Goal: Task Accomplishment & Management: Use online tool/utility

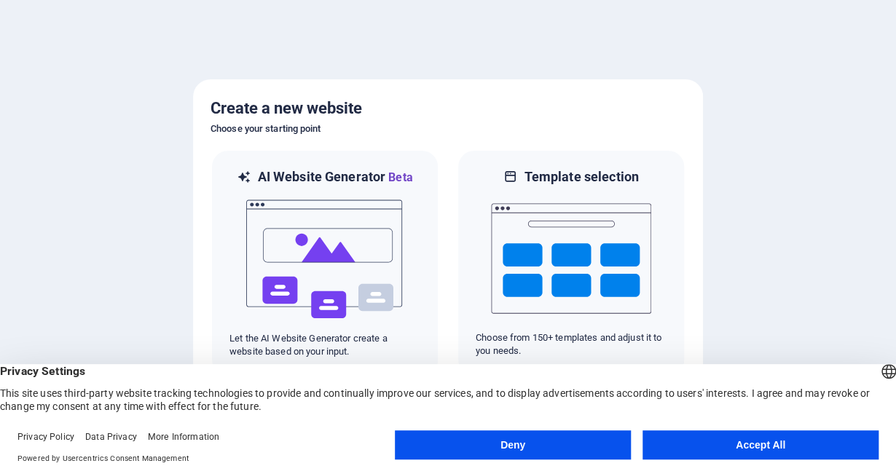
click at [707, 433] on button "Accept All" at bounding box center [761, 445] width 236 height 29
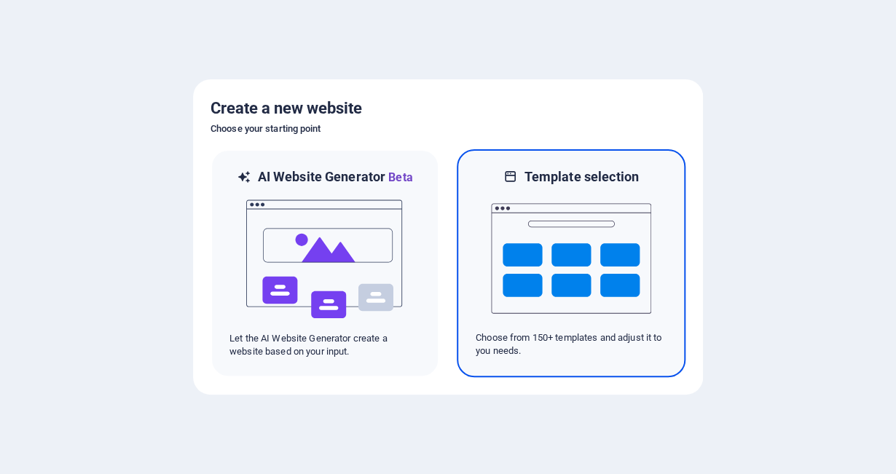
click at [520, 251] on img at bounding box center [571, 259] width 160 height 146
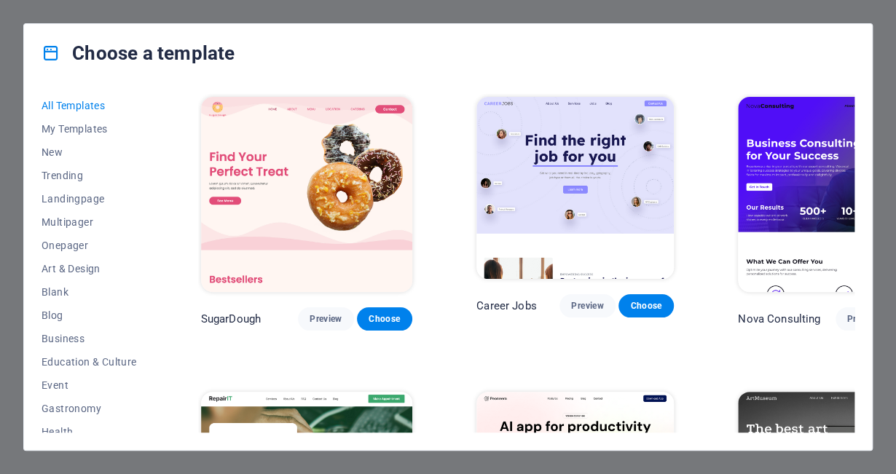
scroll to position [270, 0]
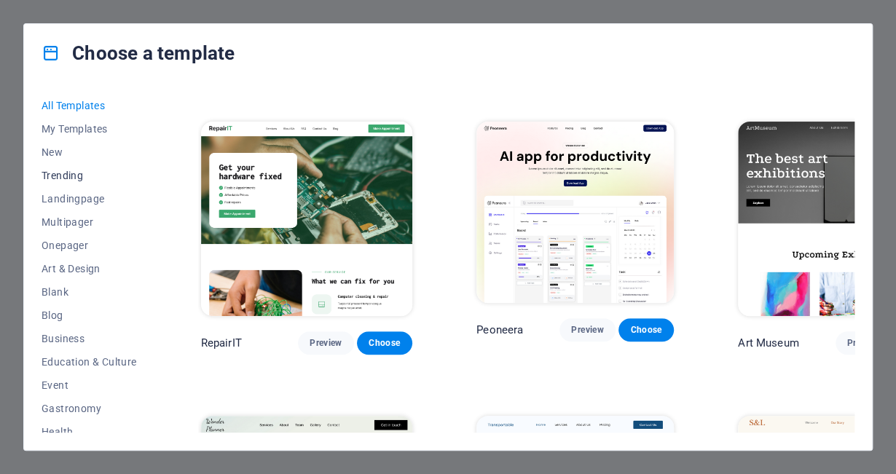
click at [61, 177] on span "Trending" at bounding box center [89, 176] width 95 height 12
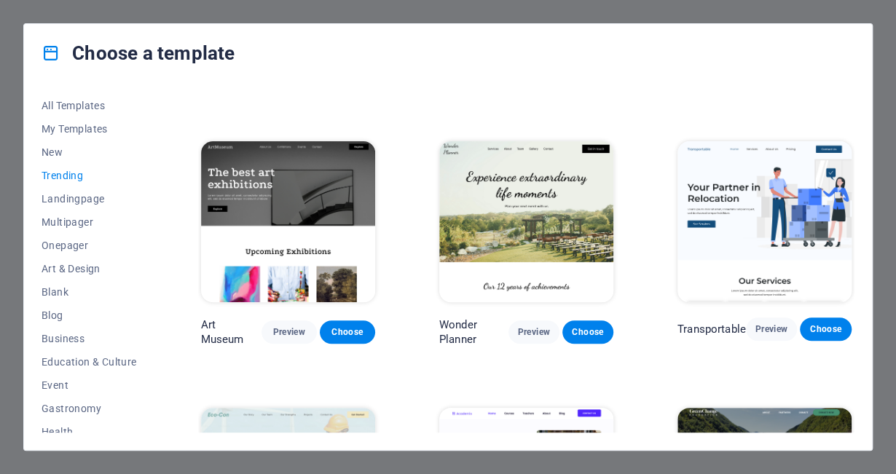
scroll to position [275, 0]
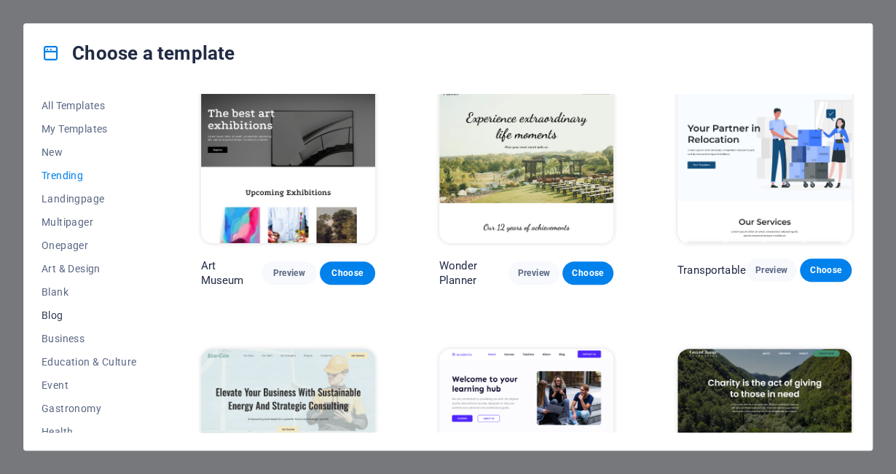
click at [63, 315] on span "Blog" at bounding box center [89, 316] width 95 height 12
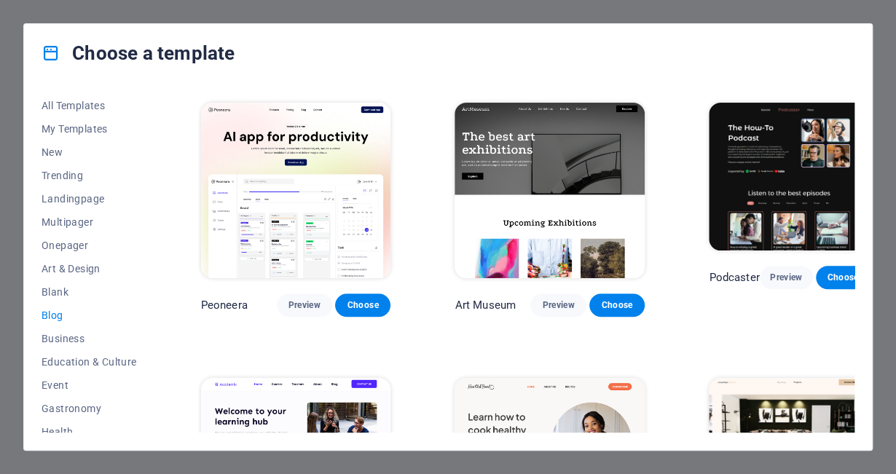
scroll to position [280, 0]
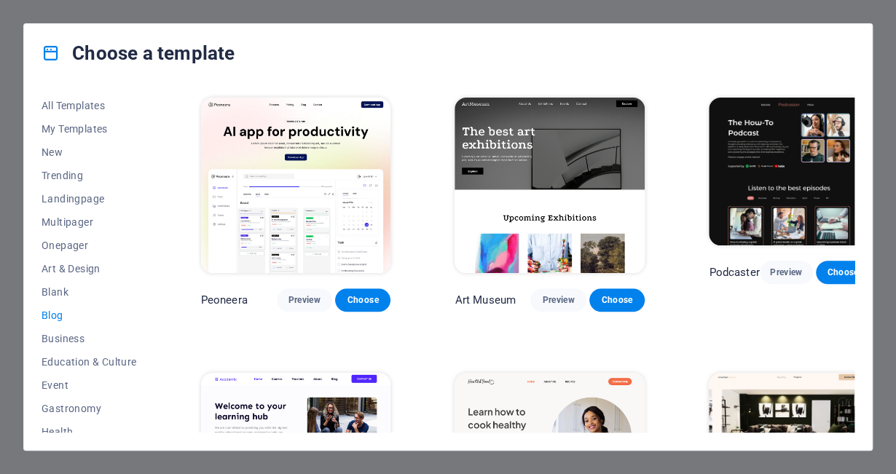
click at [851, 152] on div "Career Jobs Preview Choose Nova Consulting Preview Choose RepairIT Preview Choo…" at bounding box center [526, 263] width 656 height 339
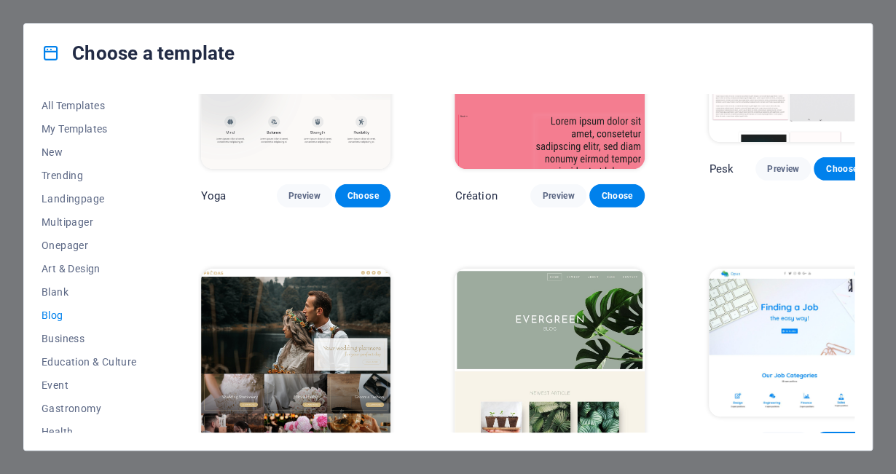
scroll to position [1770, 0]
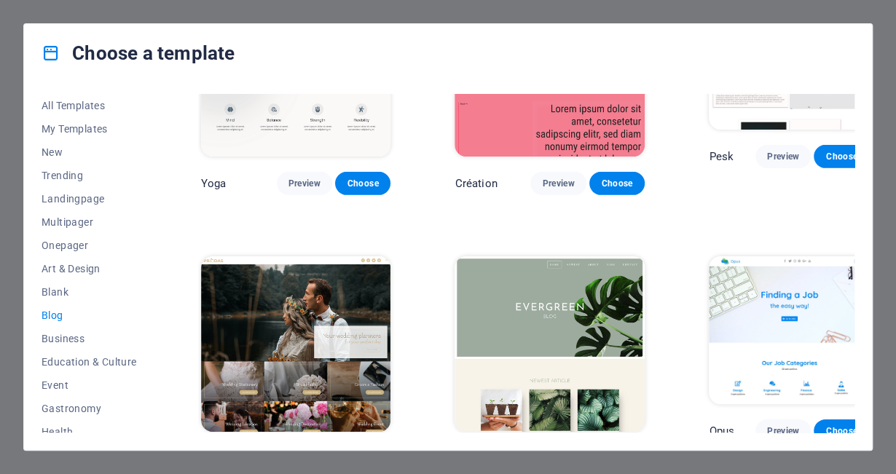
click at [359, 256] on img at bounding box center [296, 343] width 190 height 175
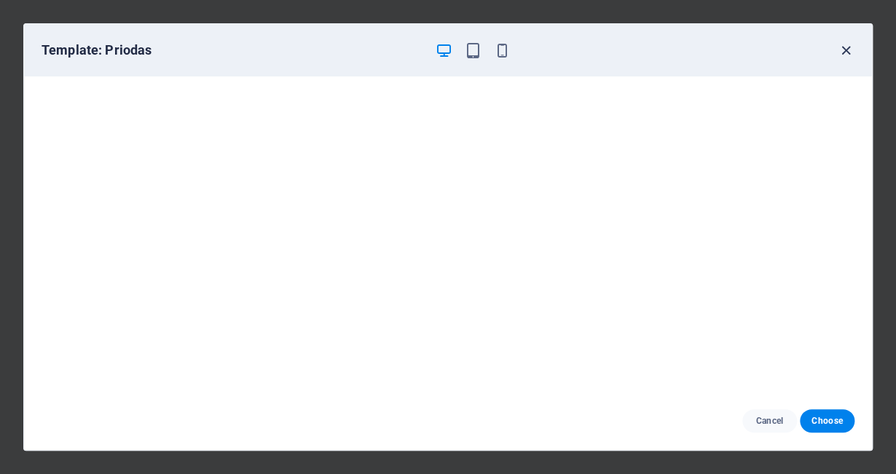
click at [846, 48] on icon "button" at bounding box center [846, 50] width 17 height 17
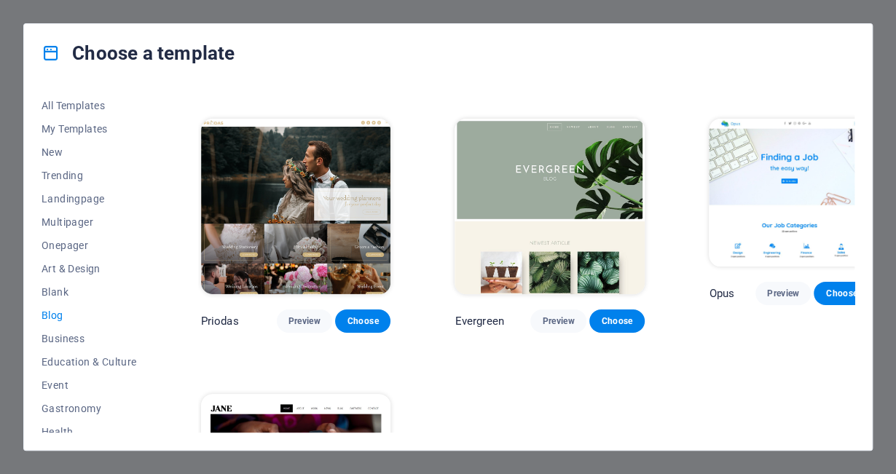
scroll to position [1923, 0]
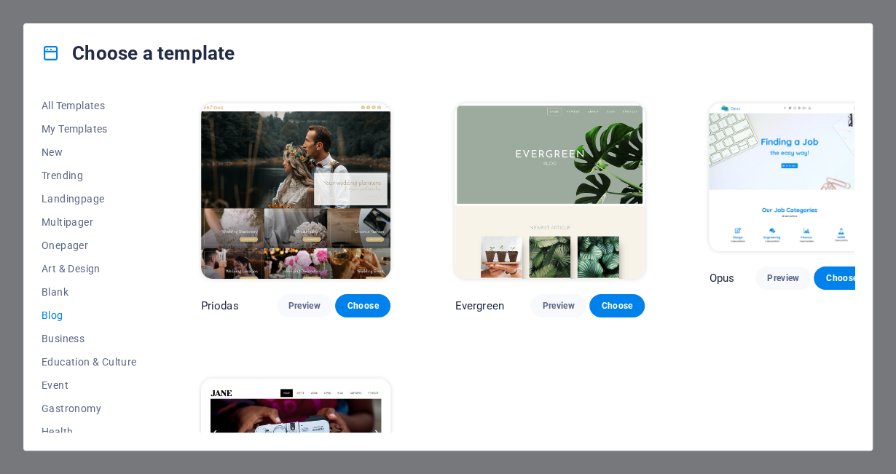
click at [351, 379] on img at bounding box center [296, 466] width 190 height 175
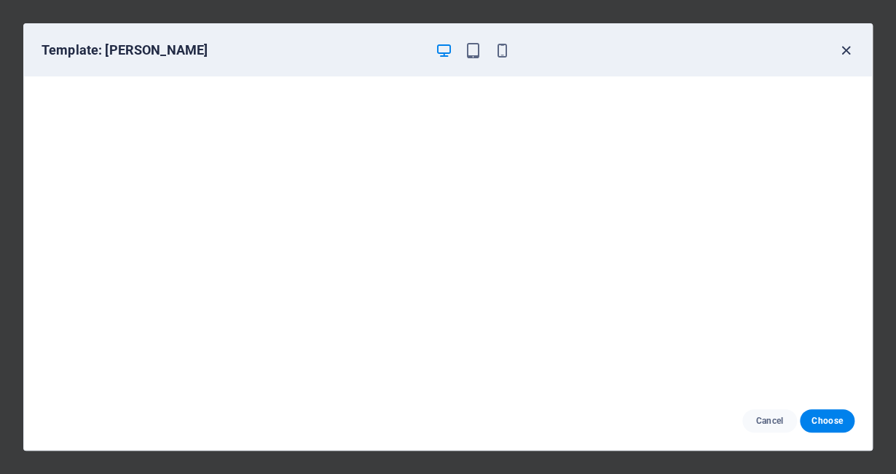
click at [844, 46] on icon "button" at bounding box center [846, 50] width 17 height 17
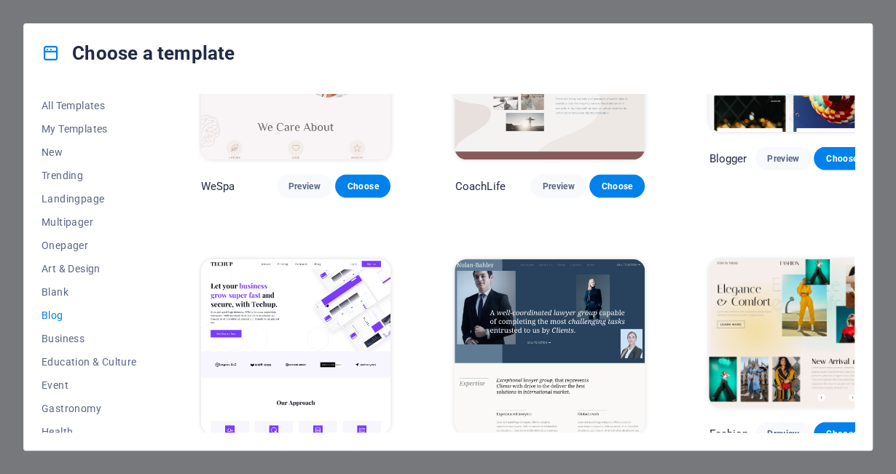
scroll to position [1163, 0]
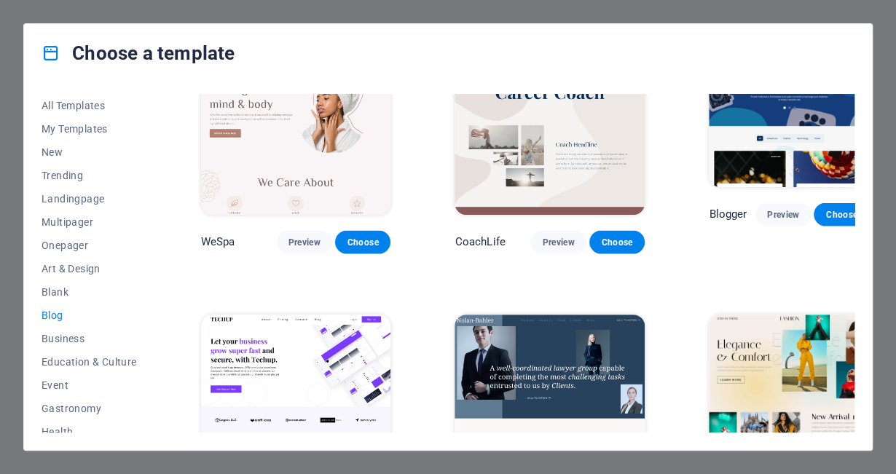
click at [730, 315] on img at bounding box center [789, 389] width 160 height 148
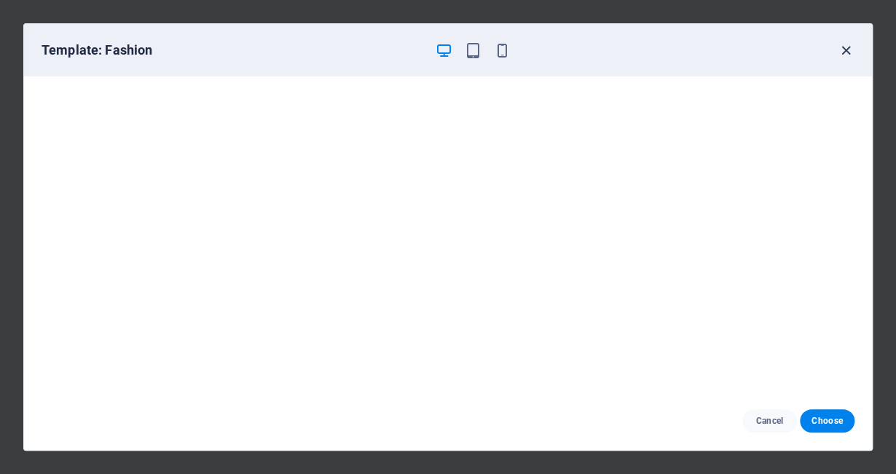
click at [844, 52] on icon "button" at bounding box center [846, 50] width 17 height 17
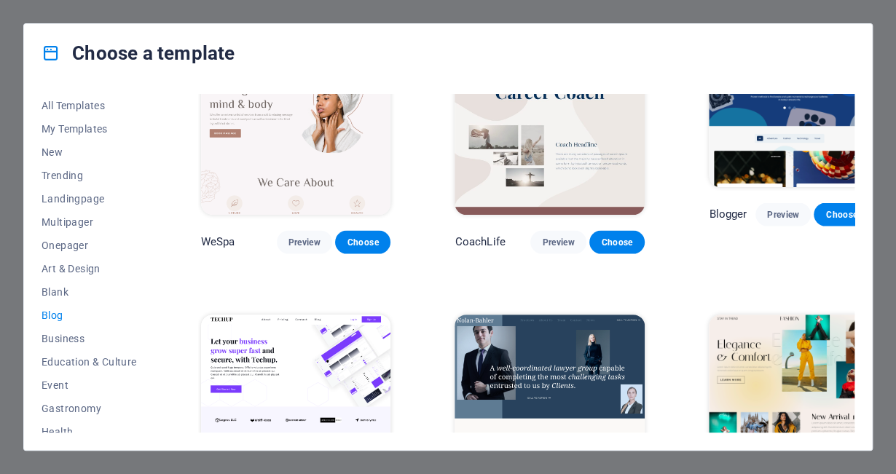
drag, startPoint x: 152, startPoint y: 205, endPoint x: 154, endPoint y: 219, distance: 14.7
click at [154, 219] on div "All Templates My Templates New Trending Landingpage Multipager Onepager Art & D…" at bounding box center [98, 263] width 113 height 339
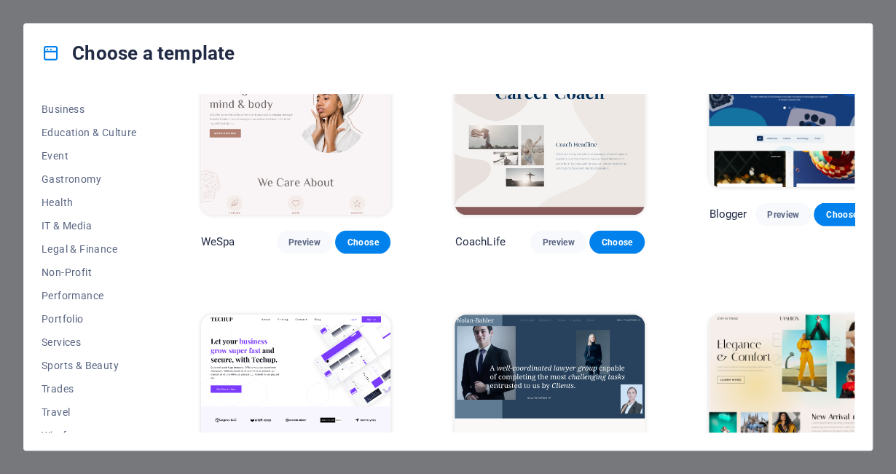
scroll to position [227, 0]
click at [90, 409] on span "Travel" at bounding box center [89, 415] width 95 height 12
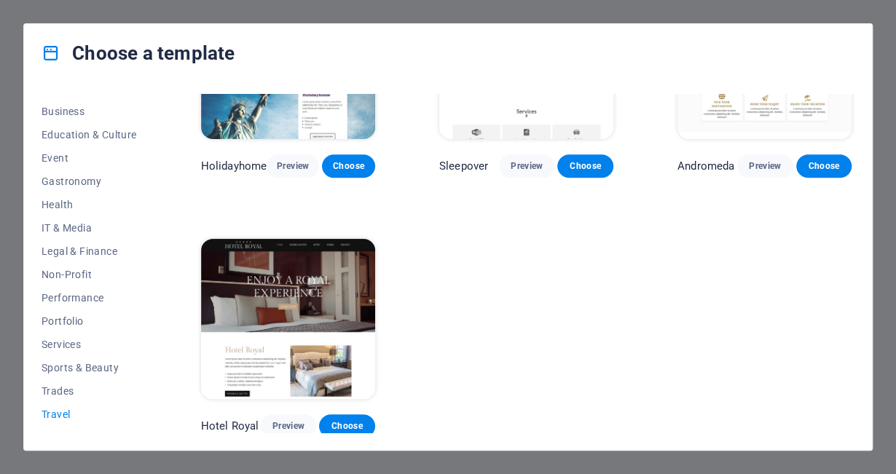
drag, startPoint x: 850, startPoint y: 323, endPoint x: 854, endPoint y: 294, distance: 29.4
click at [854, 294] on div "LumeDeAqua Preview Choose Wanderlust Preview Choose Pesk Preview Choose Holiday…" at bounding box center [526, 263] width 656 height 339
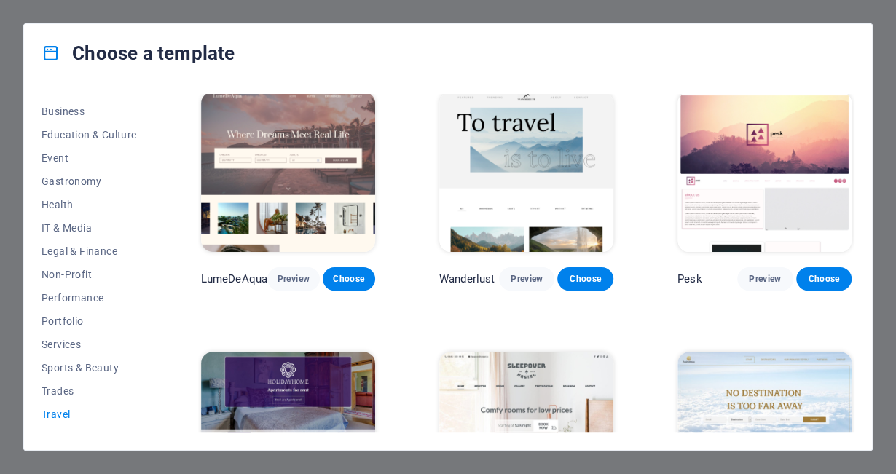
scroll to position [0, 0]
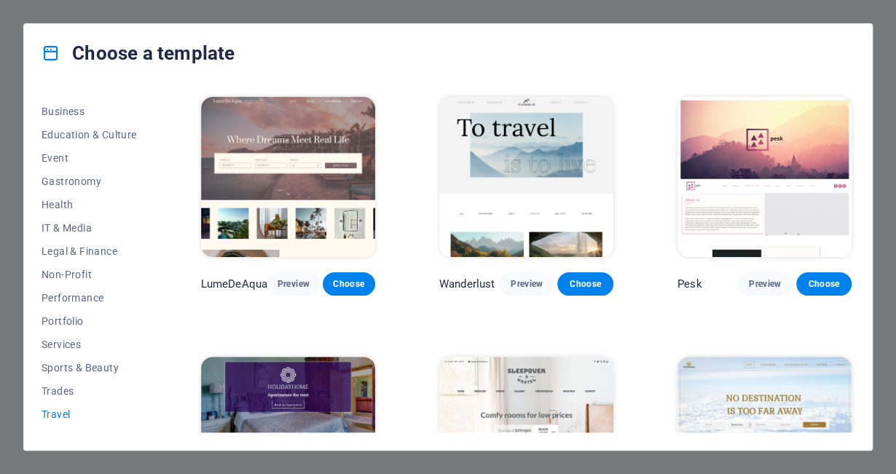
click at [329, 135] on img at bounding box center [288, 177] width 174 height 160
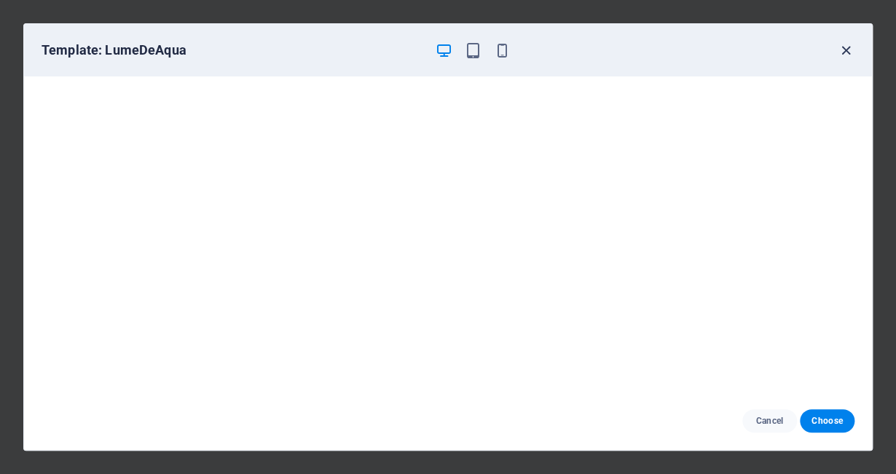
click at [846, 47] on icon "button" at bounding box center [846, 50] width 17 height 17
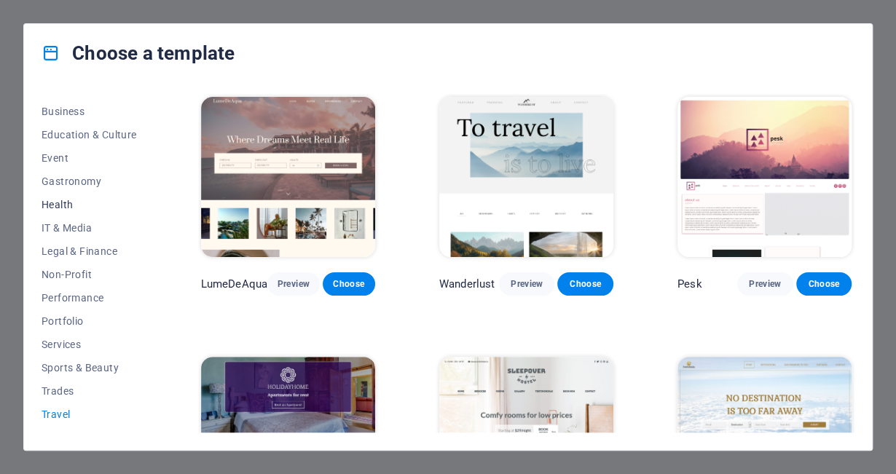
click at [71, 205] on span "Health" at bounding box center [89, 205] width 95 height 12
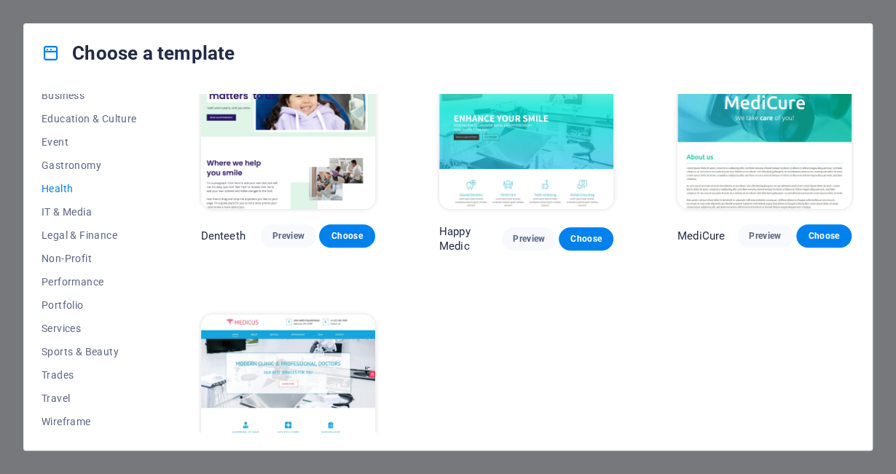
scroll to position [390, 0]
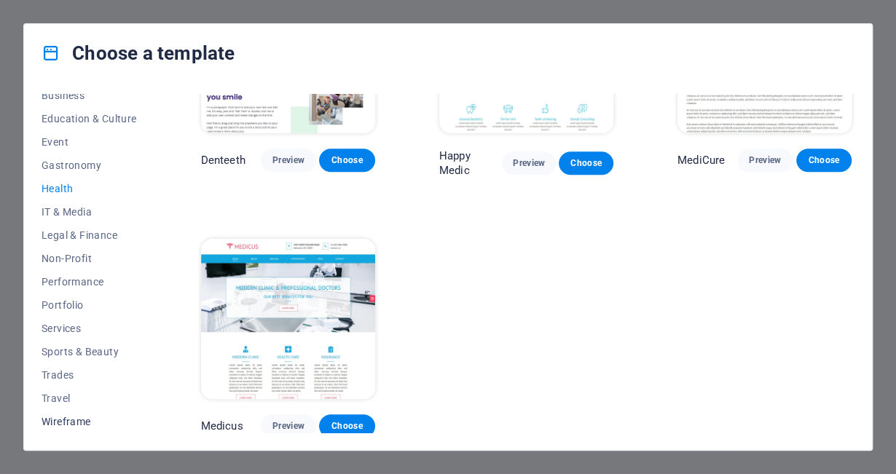
click at [94, 416] on span "Wireframe" at bounding box center [89, 422] width 95 height 12
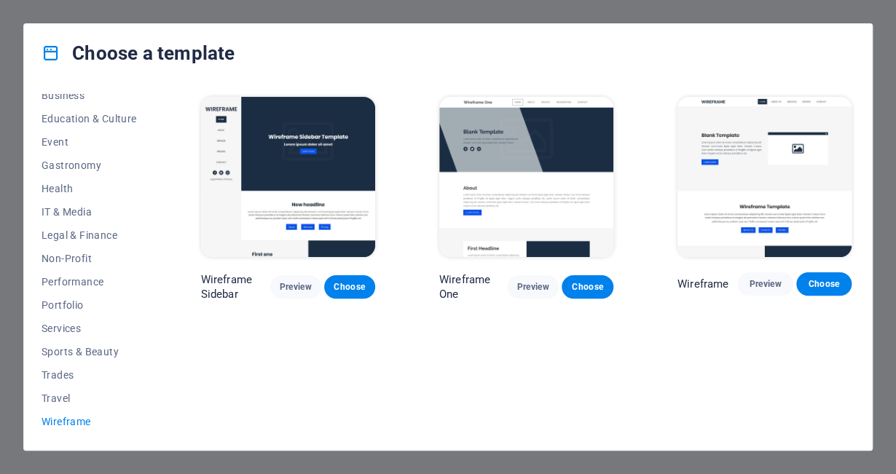
drag, startPoint x: 157, startPoint y: 296, endPoint x: 155, endPoint y: 254, distance: 43.0
click at [155, 254] on div "All Templates My Templates New Trending Landingpage Multipager Onepager Art & D…" at bounding box center [448, 266] width 848 height 368
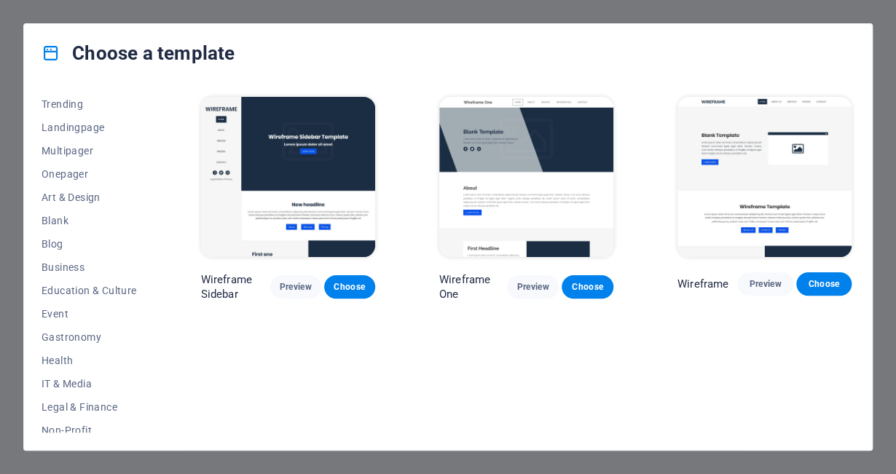
scroll to position [68, 0]
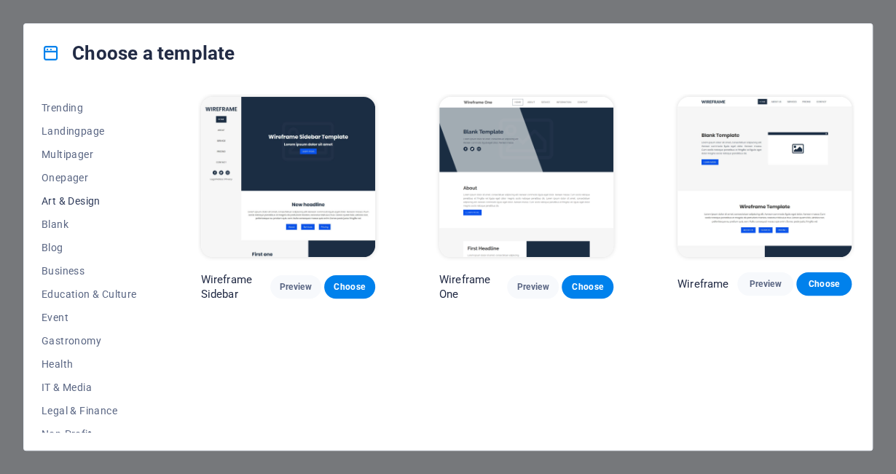
click at [93, 200] on span "Art & Design" at bounding box center [89, 201] width 95 height 12
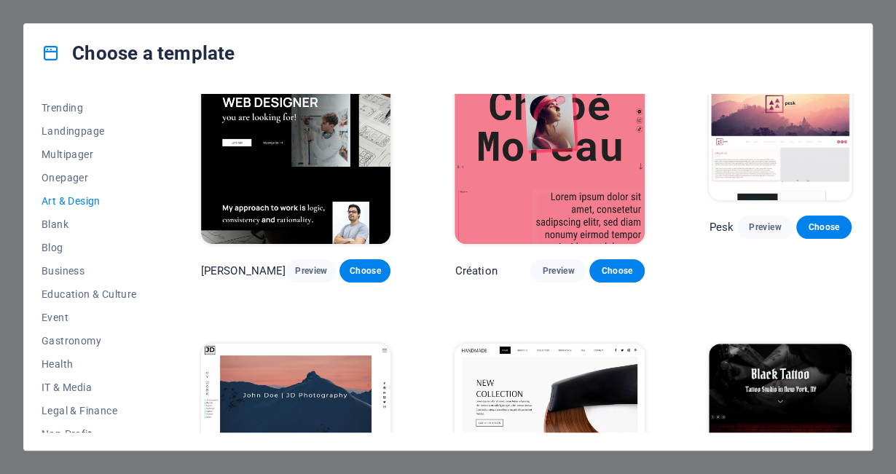
scroll to position [0, 0]
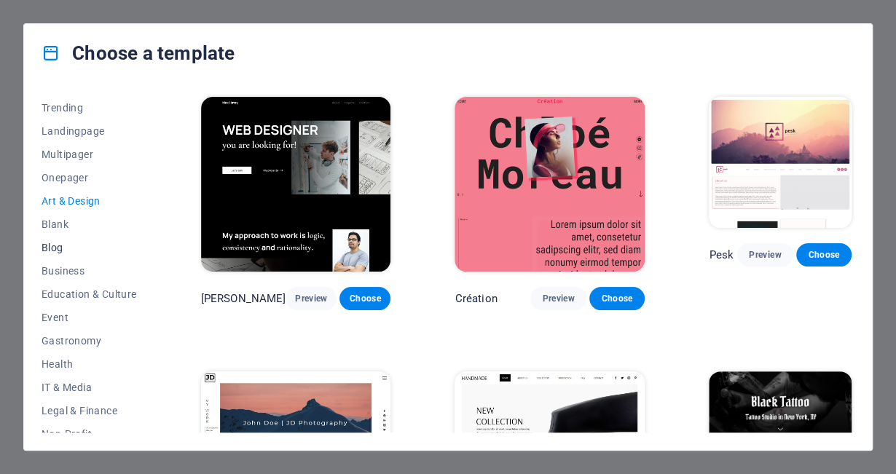
click at [56, 243] on span "Blog" at bounding box center [89, 248] width 95 height 12
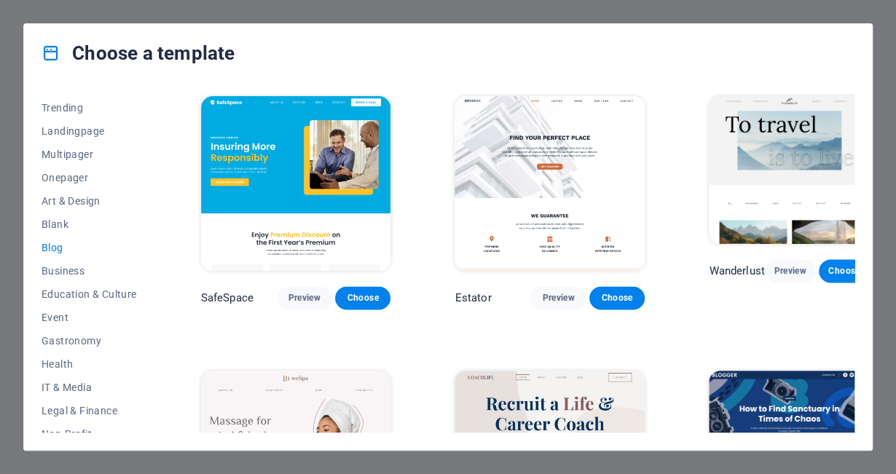
scroll to position [816, 0]
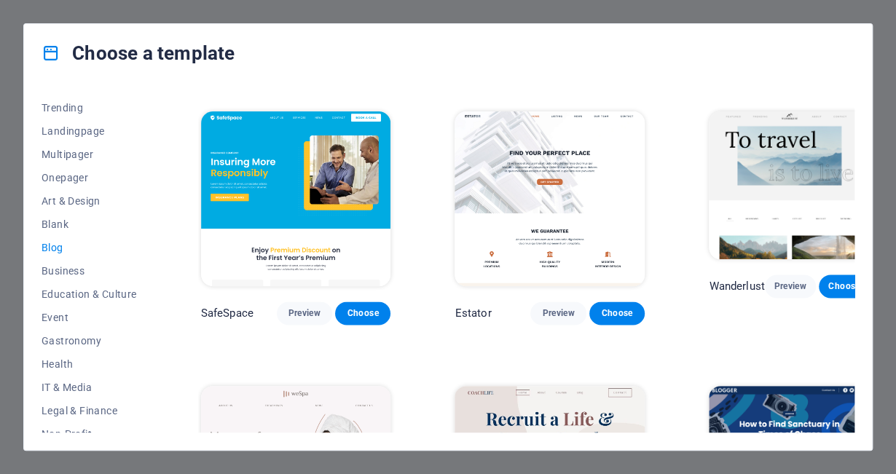
click at [772, 149] on img at bounding box center [789, 185] width 160 height 148
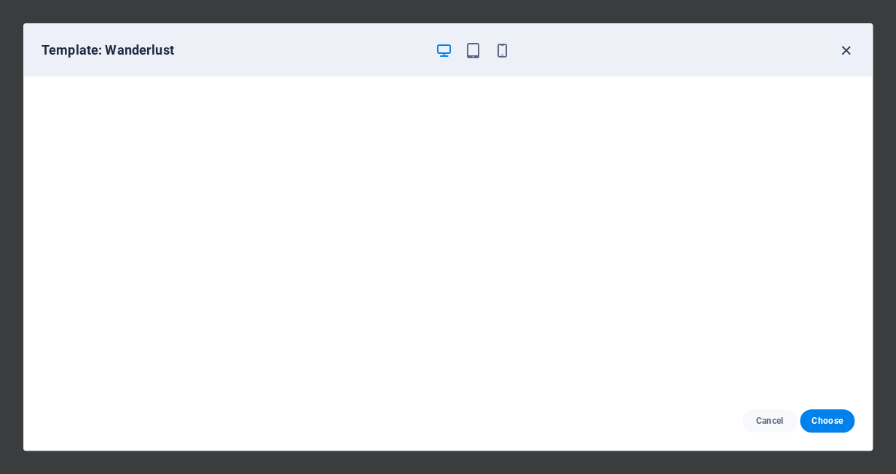
click at [847, 47] on icon "button" at bounding box center [846, 50] width 17 height 17
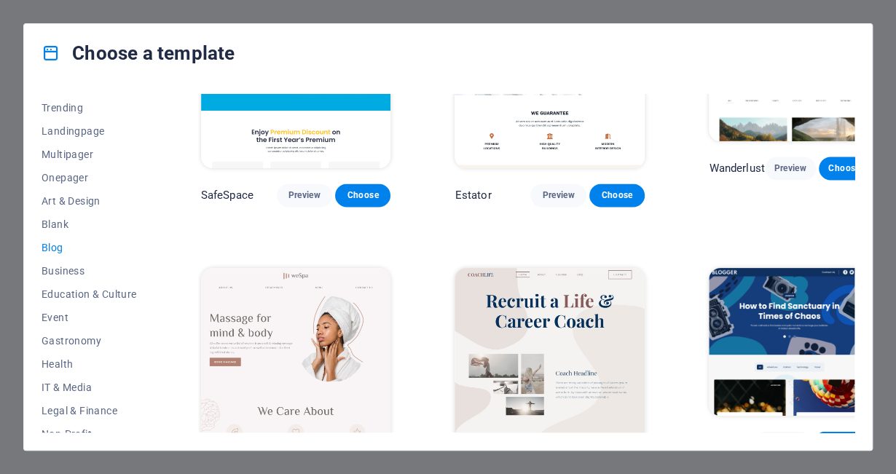
scroll to position [970, 0]
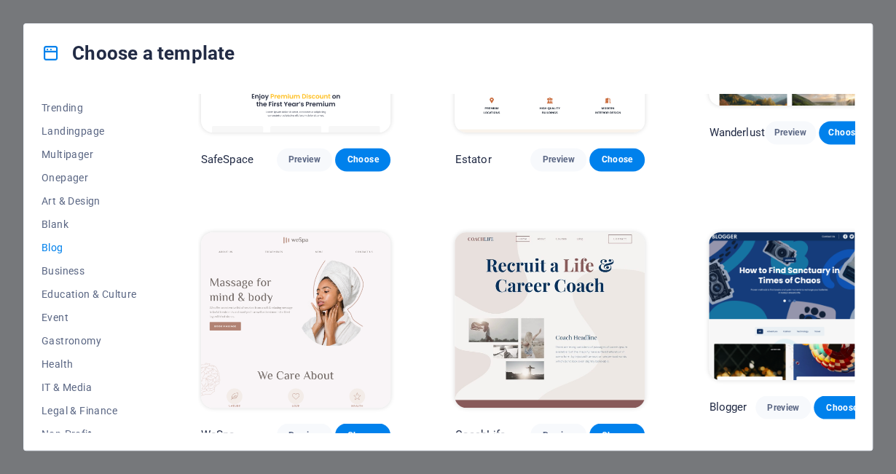
click at [305, 262] on img at bounding box center [296, 319] width 190 height 175
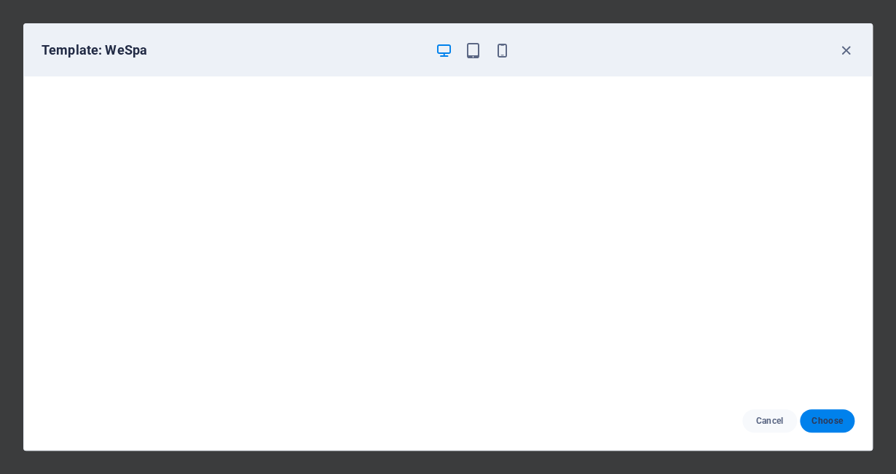
click at [825, 420] on span "Choose" at bounding box center [827, 421] width 31 height 12
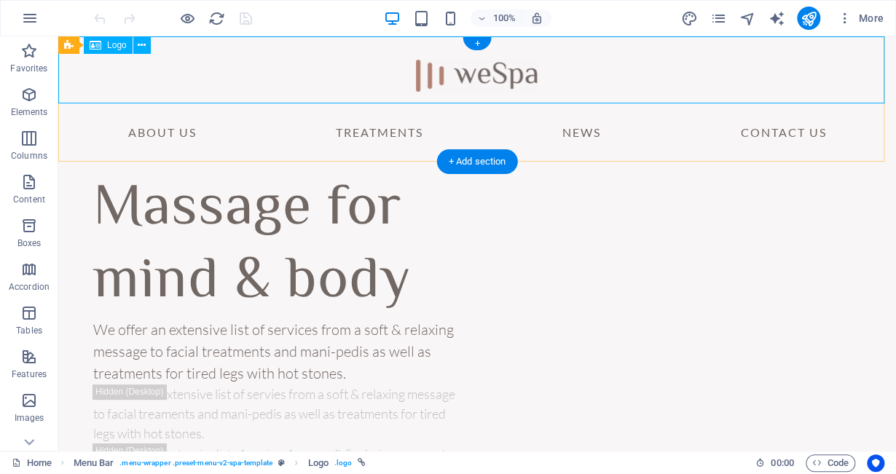
click at [530, 68] on div at bounding box center [477, 69] width 838 height 67
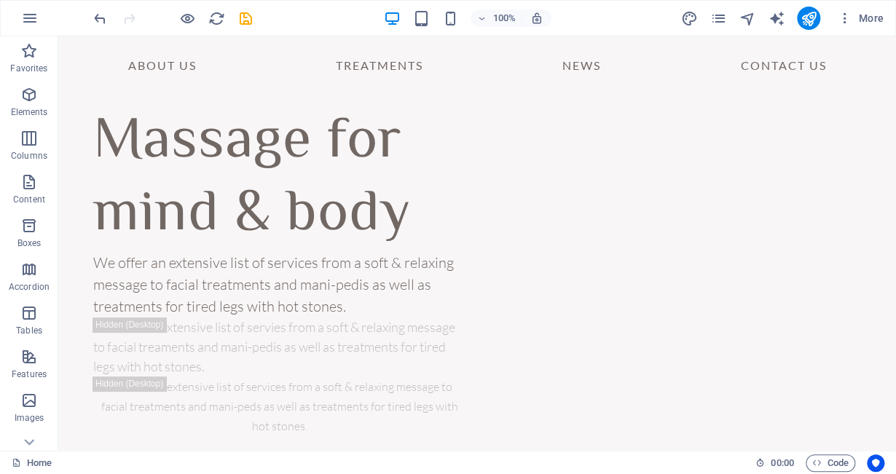
click at [101, 26] on div at bounding box center [172, 18] width 163 height 23
click at [96, 15] on icon "undo" at bounding box center [100, 18] width 17 height 17
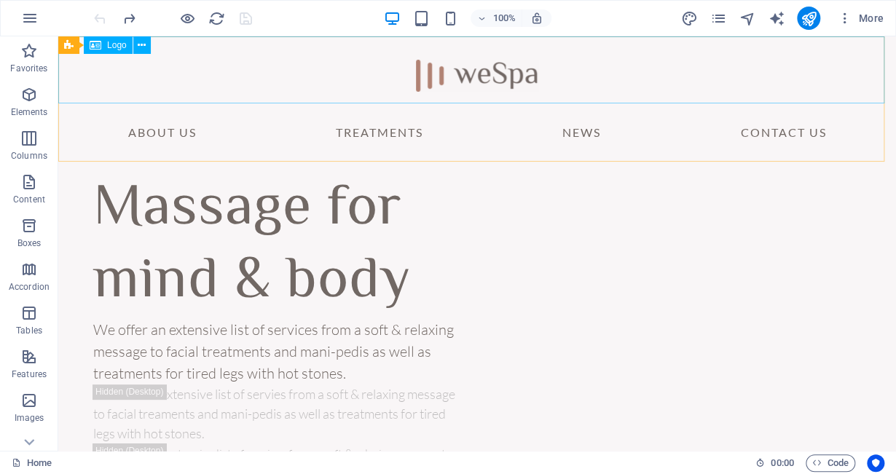
click at [125, 47] on span "Logo" at bounding box center [117, 45] width 20 height 9
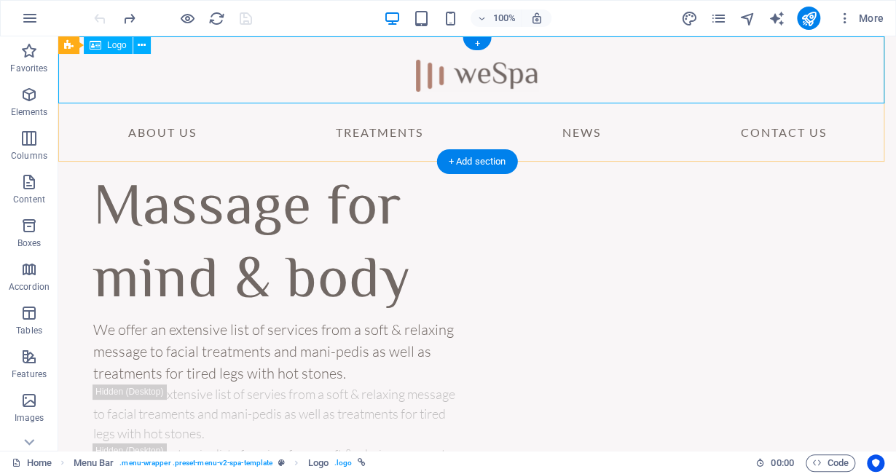
click at [523, 75] on div at bounding box center [477, 69] width 838 height 67
drag, startPoint x: 481, startPoint y: 163, endPoint x: 248, endPoint y: 65, distance: 253.0
click at [481, 163] on div "+ Add section" at bounding box center [477, 161] width 81 height 25
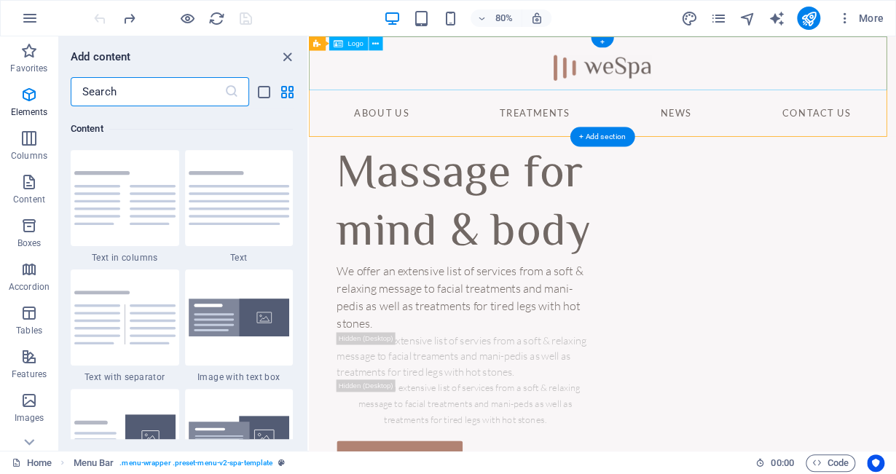
scroll to position [2549, 0]
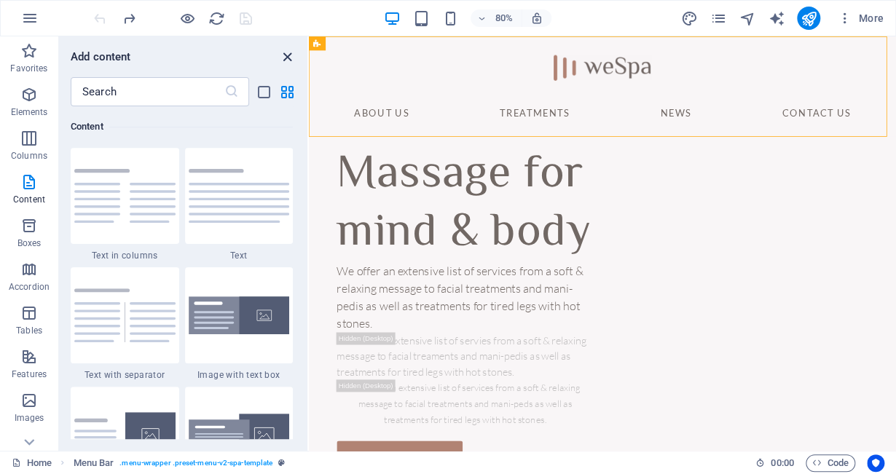
click at [286, 54] on icon "close panel" at bounding box center [287, 57] width 17 height 17
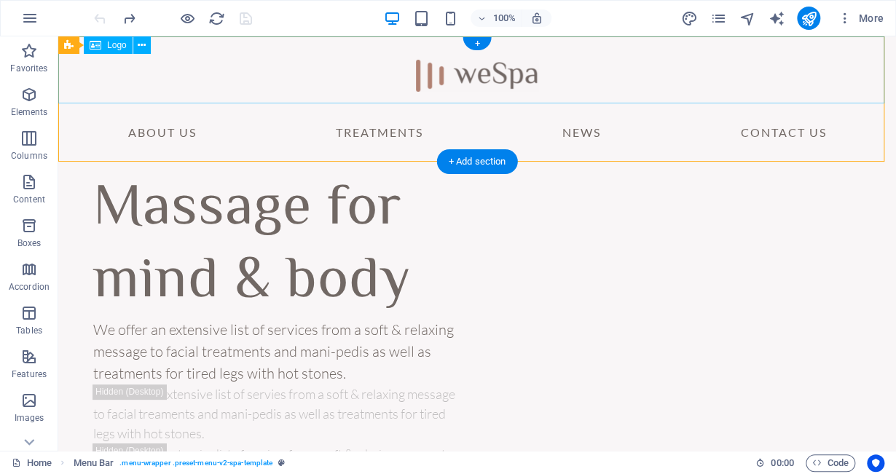
click at [491, 71] on div at bounding box center [477, 69] width 838 height 67
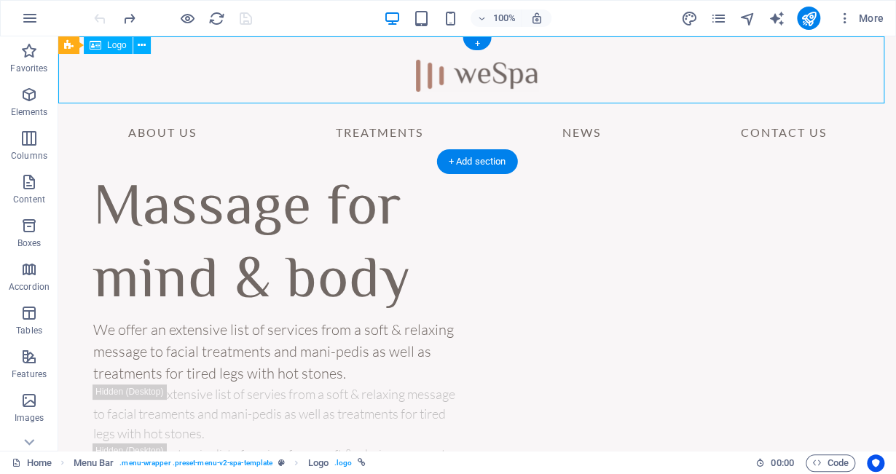
click at [510, 69] on div at bounding box center [477, 69] width 838 height 67
click at [530, 73] on div at bounding box center [477, 69] width 838 height 67
drag, startPoint x: 530, startPoint y: 73, endPoint x: 324, endPoint y: 78, distance: 205.5
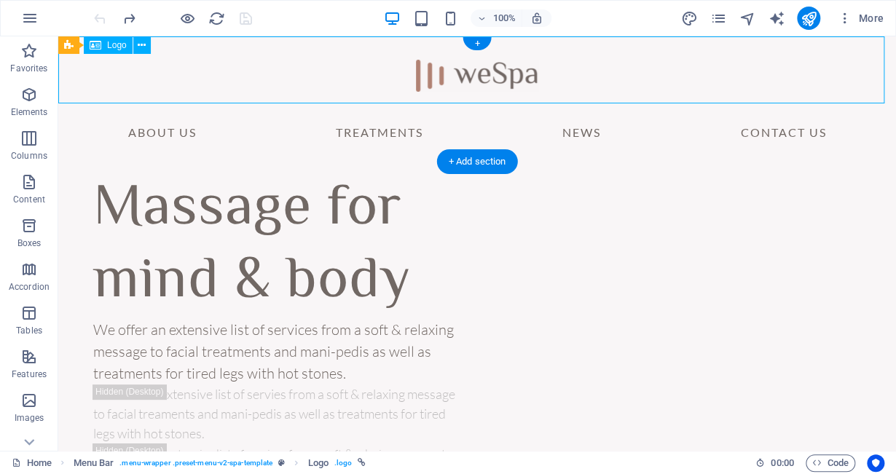
click at [527, 69] on div at bounding box center [477, 69] width 838 height 67
select select "px"
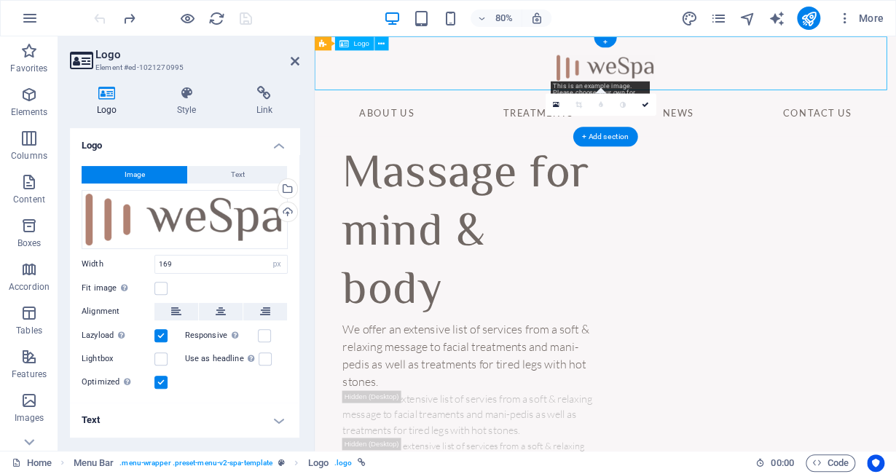
drag, startPoint x: 581, startPoint y: 78, endPoint x: 532, endPoint y: 82, distance: 48.9
click at [532, 82] on div at bounding box center [678, 69] width 727 height 67
click at [728, 71] on div at bounding box center [678, 69] width 727 height 67
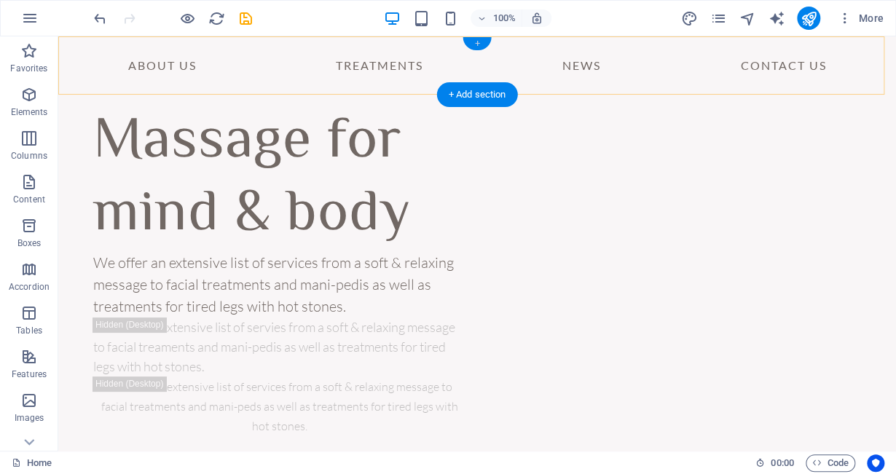
click at [482, 46] on div "+" at bounding box center [477, 43] width 28 height 13
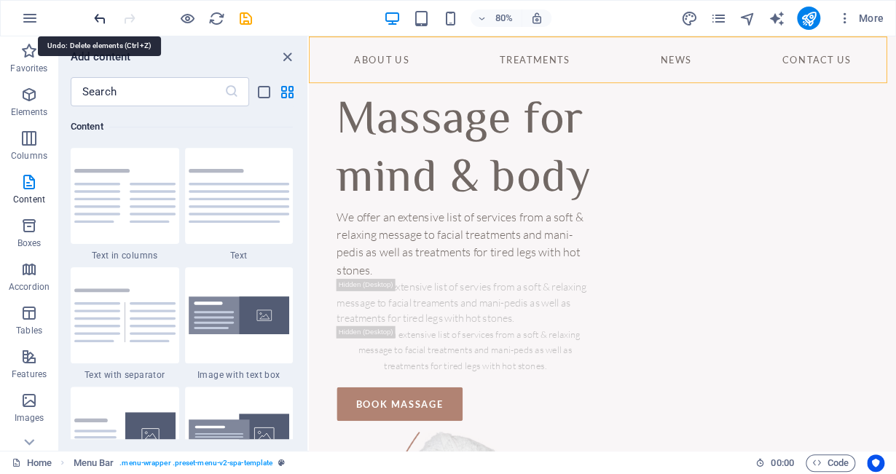
click at [101, 17] on icon "undo" at bounding box center [100, 18] width 17 height 17
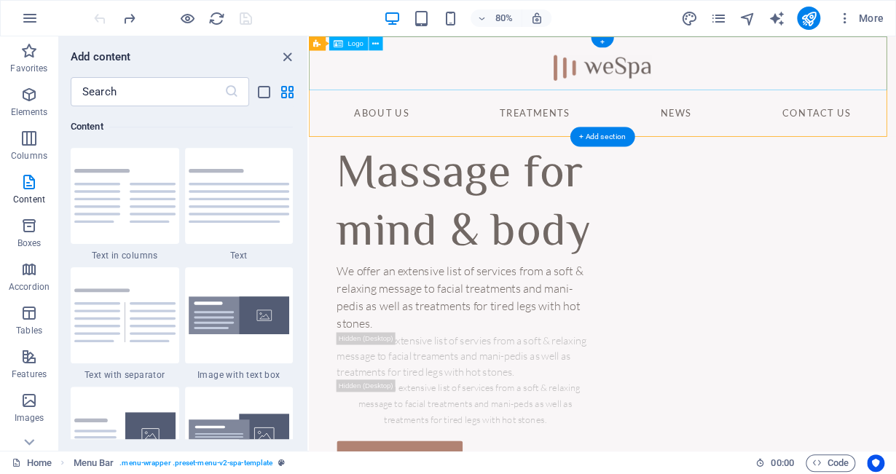
click at [699, 82] on div at bounding box center [676, 69] width 734 height 67
click at [696, 63] on div at bounding box center [676, 69] width 734 height 67
select select "px"
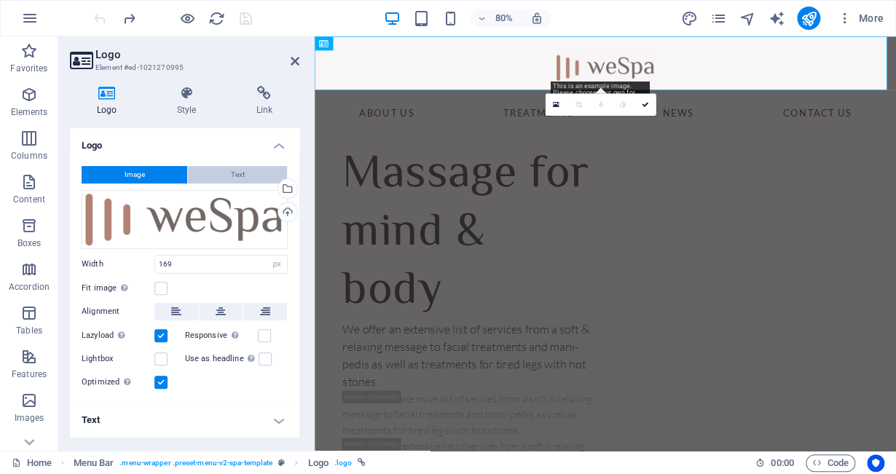
click at [248, 172] on button "Text" at bounding box center [237, 174] width 99 height 17
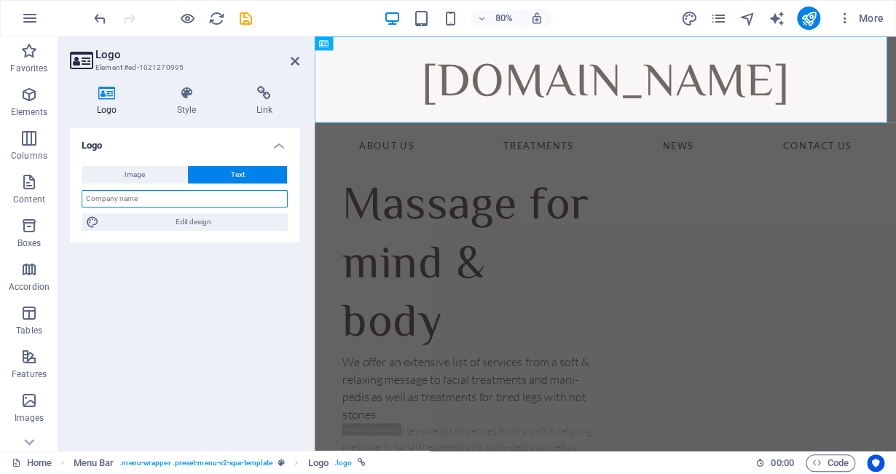
click at [217, 193] on input "text" at bounding box center [185, 198] width 206 height 17
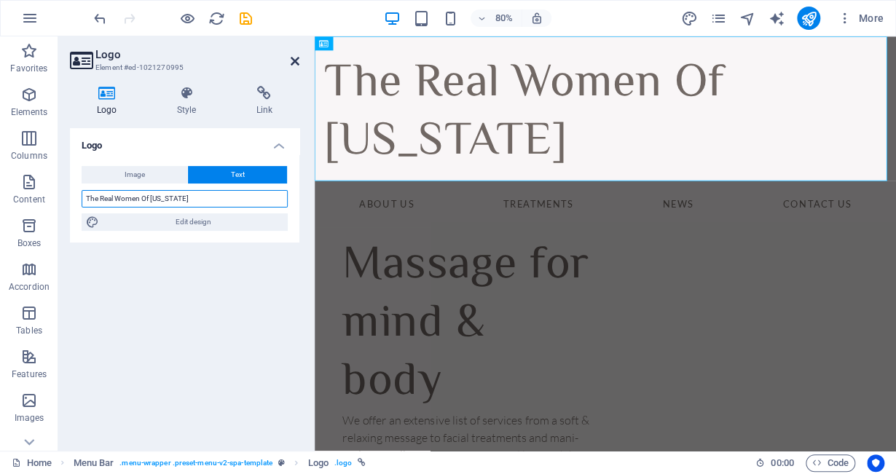
type input "The Real Women Of [US_STATE]"
click at [294, 58] on icon at bounding box center [295, 61] width 9 height 12
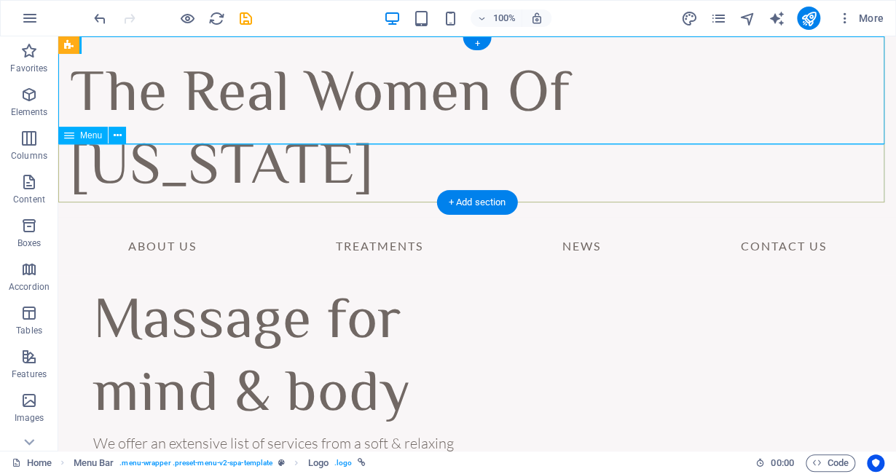
click at [420, 217] on nav "About Us Treatments News Contact Us" at bounding box center [477, 246] width 838 height 58
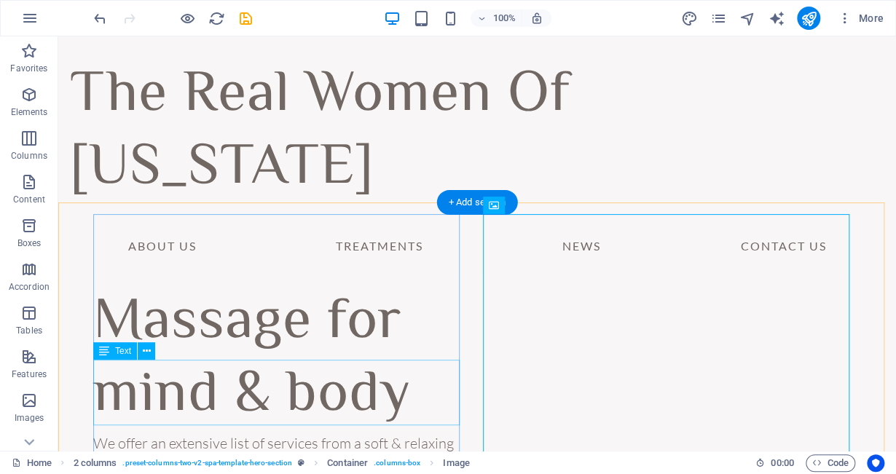
click at [244, 433] on div "We offer an extensive list of services from a soft & relaxing message to facial…" at bounding box center [279, 466] width 372 height 66
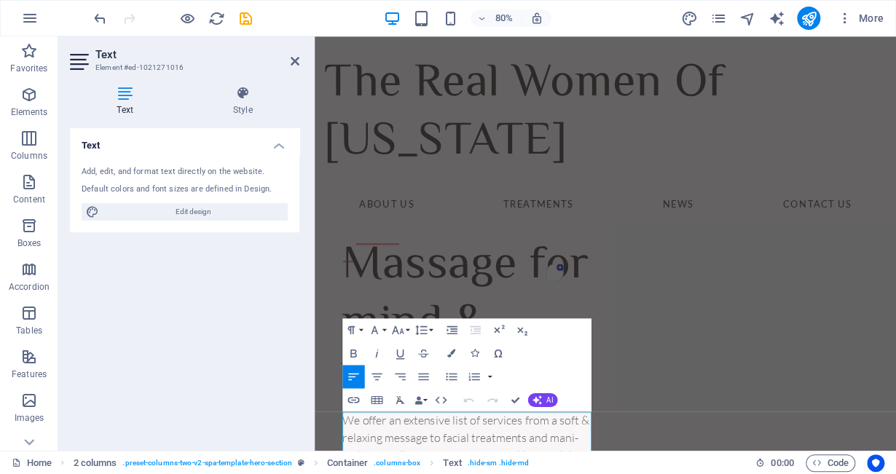
click at [248, 181] on div "Add, edit, and format text directly on the website. Default colors and font siz…" at bounding box center [184, 193] width 229 height 78
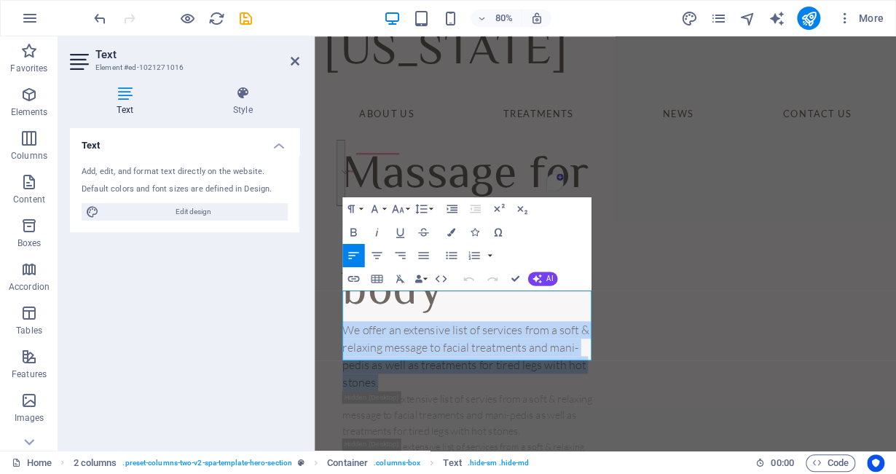
drag, startPoint x: 355, startPoint y: 510, endPoint x: 629, endPoint y: 560, distance: 278.5
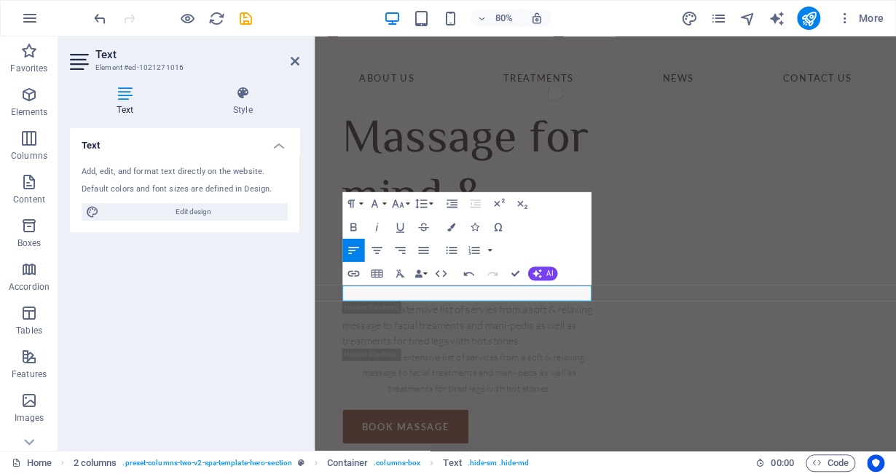
click at [303, 322] on div "Text Style Text Add, edit, and format text directly on the website. Default col…" at bounding box center [184, 262] width 253 height 377
click at [296, 60] on icon at bounding box center [295, 61] width 9 height 12
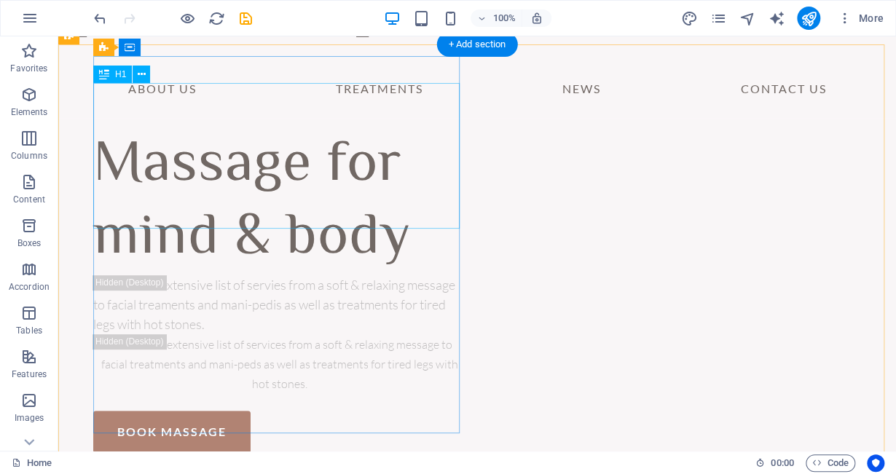
click at [378, 227] on div "Massage for mind & body" at bounding box center [279, 203] width 372 height 146
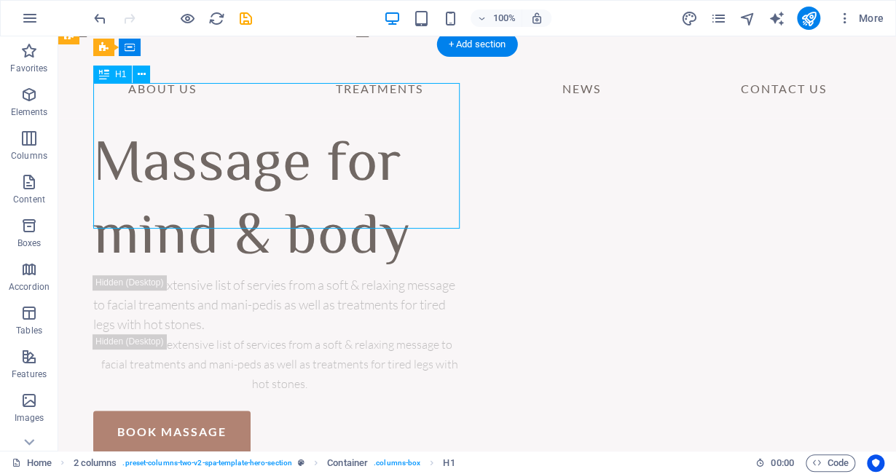
click at [406, 192] on div "Massage for mind & body" at bounding box center [279, 203] width 372 height 146
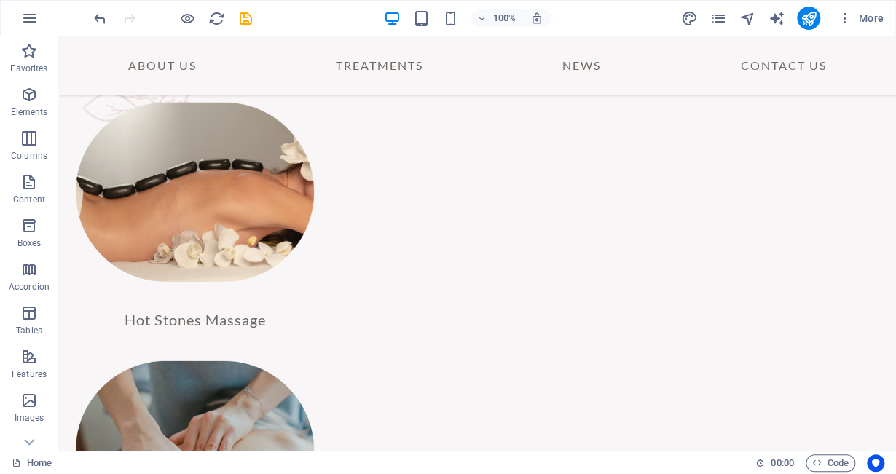
scroll to position [1649, 0]
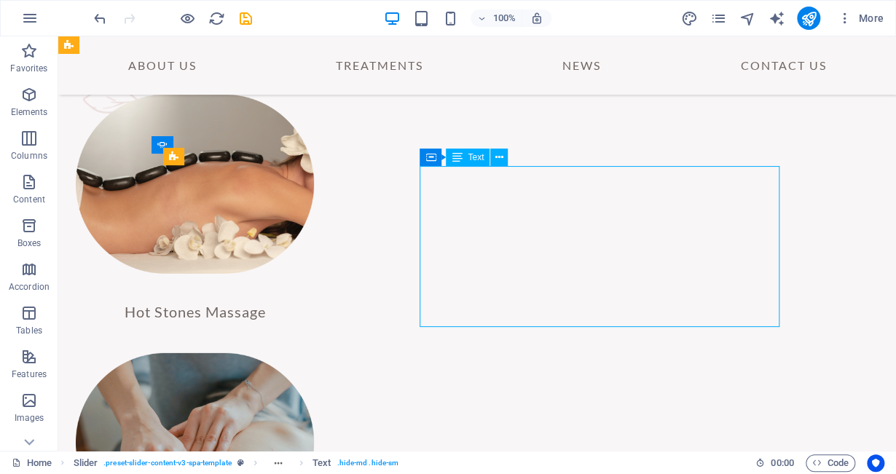
click at [472, 154] on span "Text" at bounding box center [476, 157] width 16 height 9
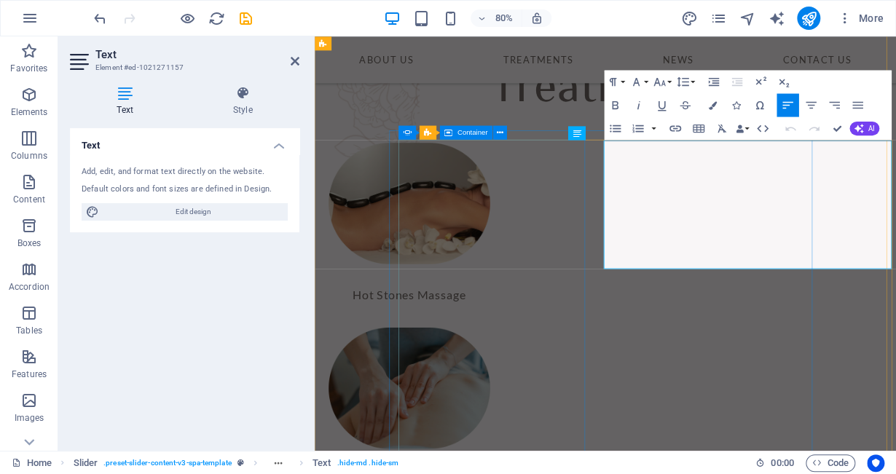
scroll to position [1611, 0]
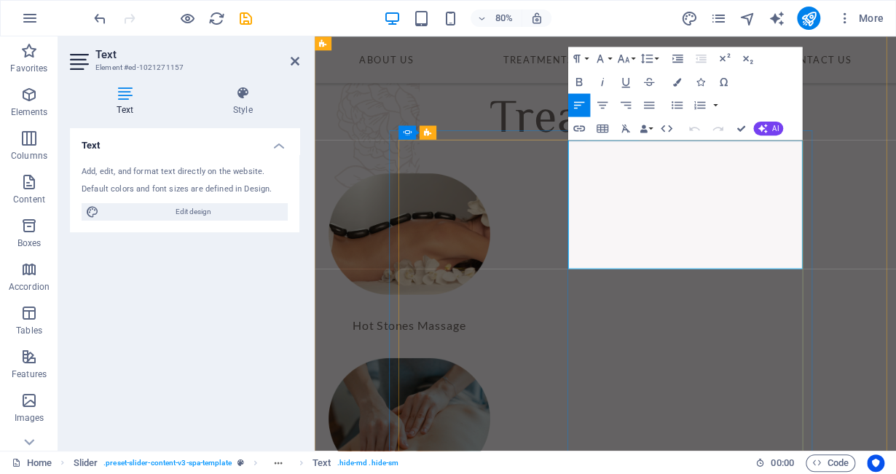
drag, startPoint x: 822, startPoint y: 305, endPoint x: 639, endPoint y: 186, distance: 218.0
drag, startPoint x: 748, startPoint y: 189, endPoint x: 909, endPoint y: 187, distance: 161.0
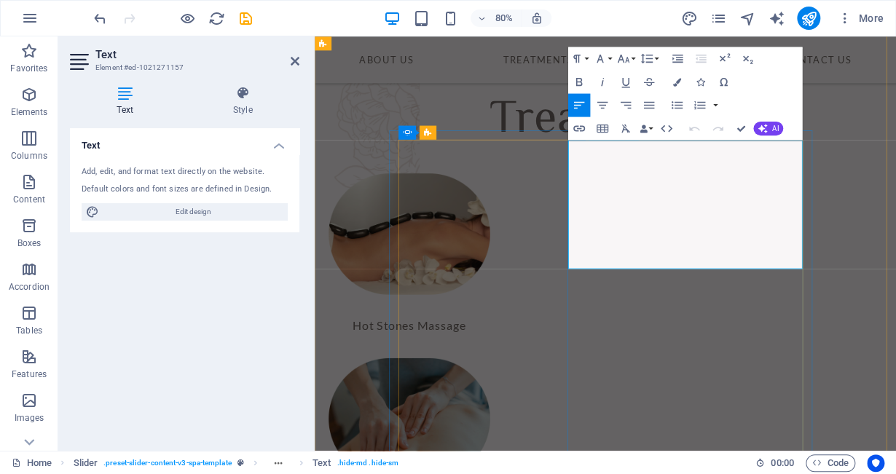
drag, startPoint x: 736, startPoint y: 253, endPoint x: 812, endPoint y: 293, distance: 86.3
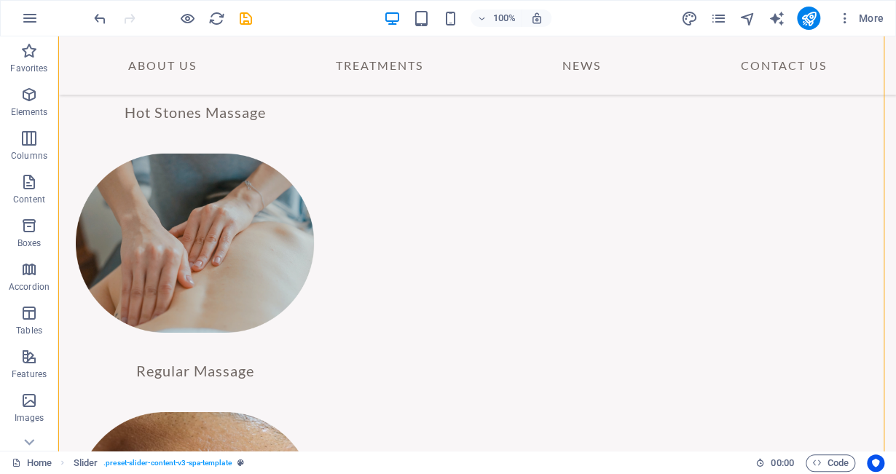
scroll to position [1887, 0]
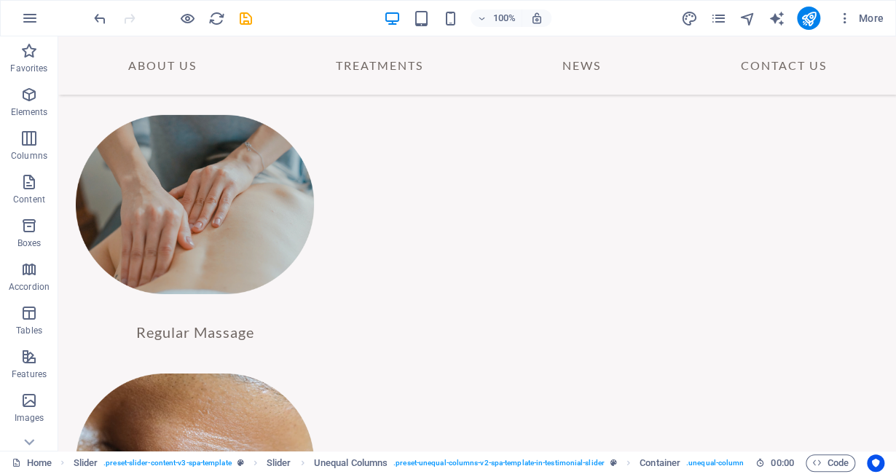
drag, startPoint x: 600, startPoint y: 272, endPoint x: 478, endPoint y: 254, distance: 123.6
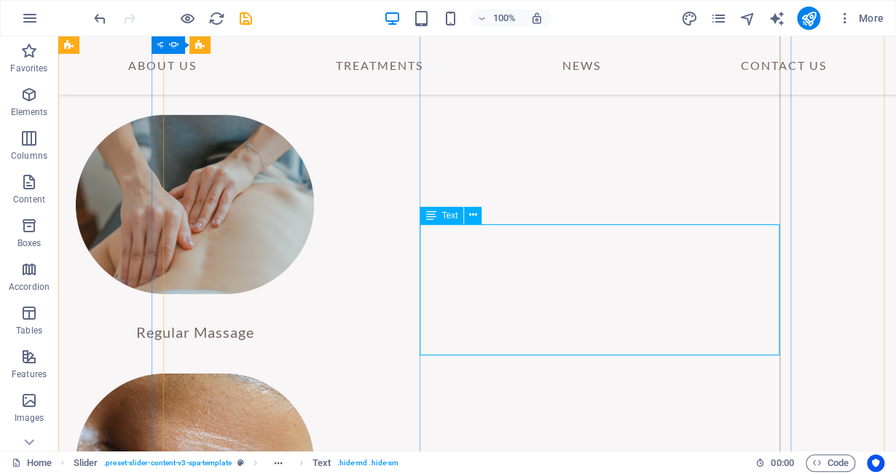
click at [449, 213] on span "Text" at bounding box center [449, 215] width 16 height 9
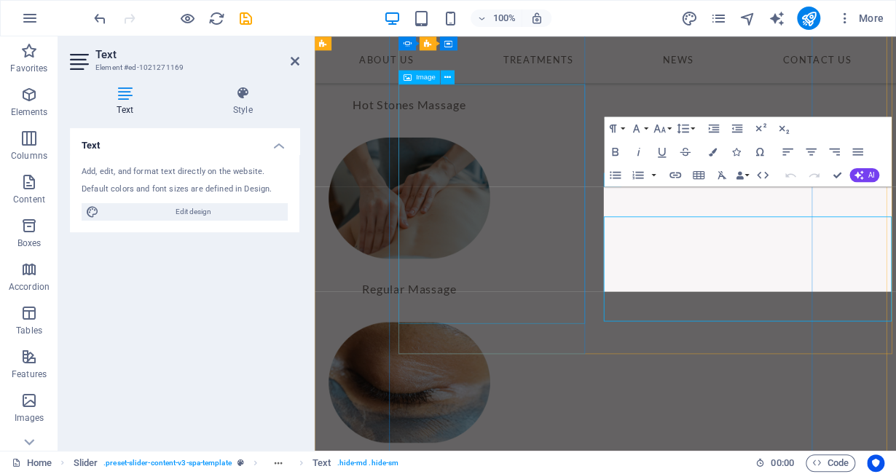
scroll to position [1850, 0]
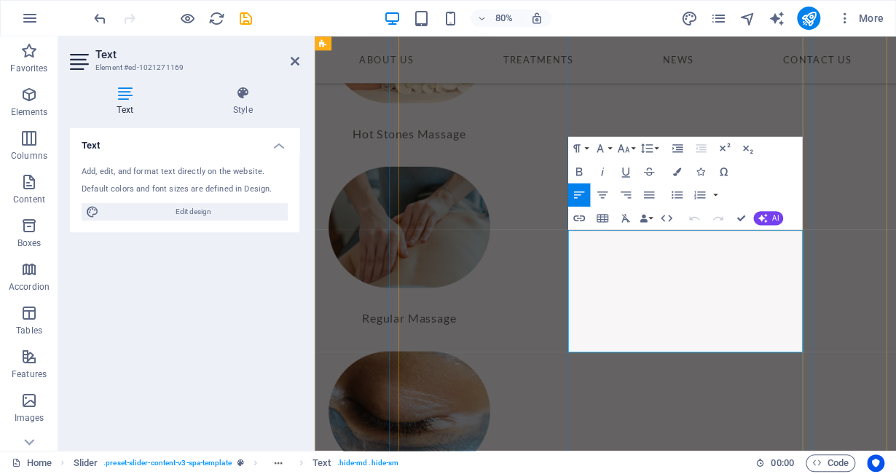
drag, startPoint x: 635, startPoint y: 288, endPoint x: 840, endPoint y: 420, distance: 243.9
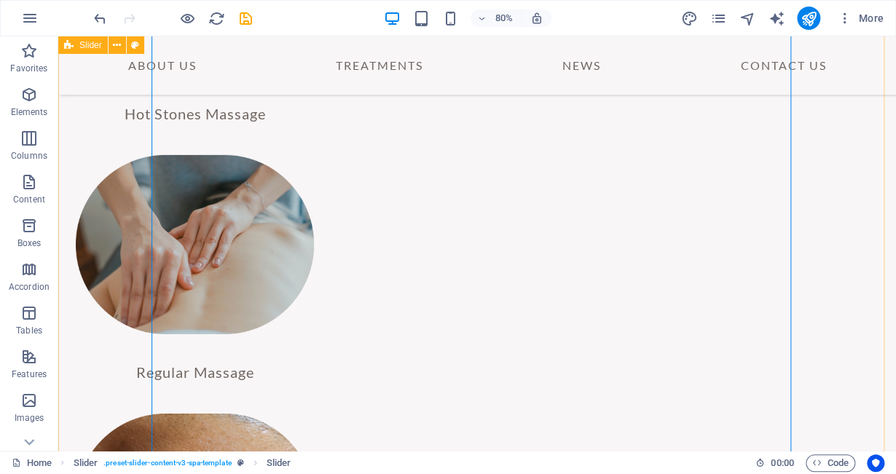
scroll to position [1883, 0]
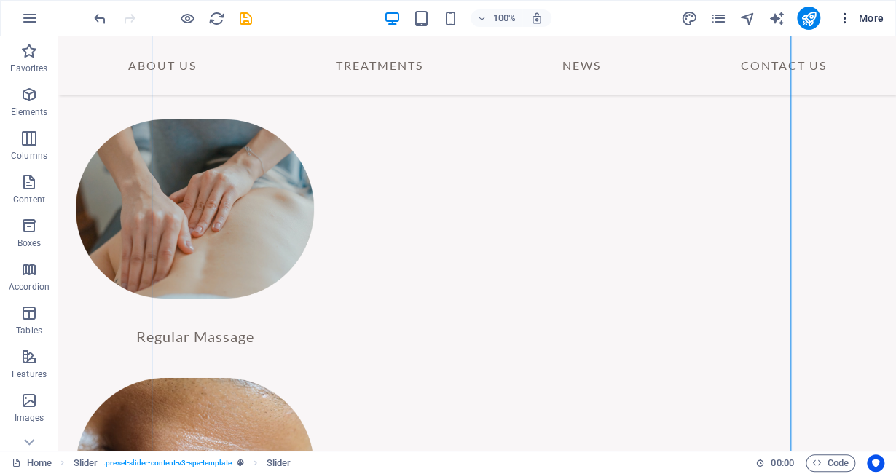
click at [870, 22] on span "More" at bounding box center [861, 18] width 46 height 15
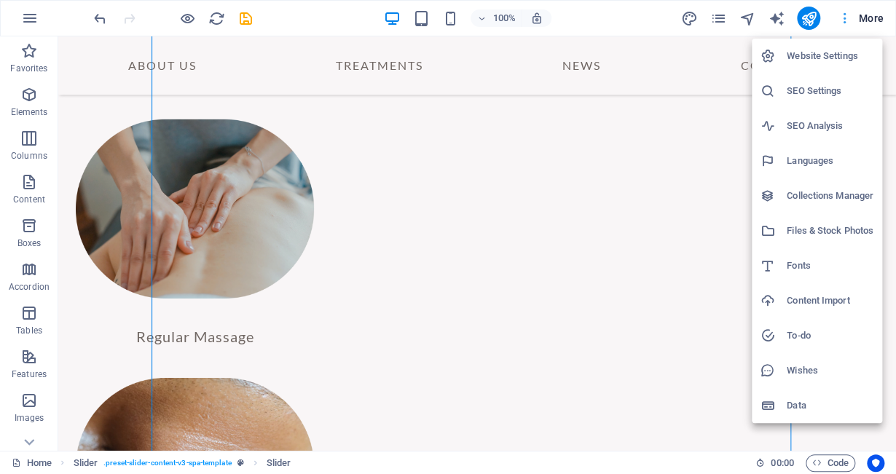
click at [870, 22] on div at bounding box center [448, 237] width 896 height 474
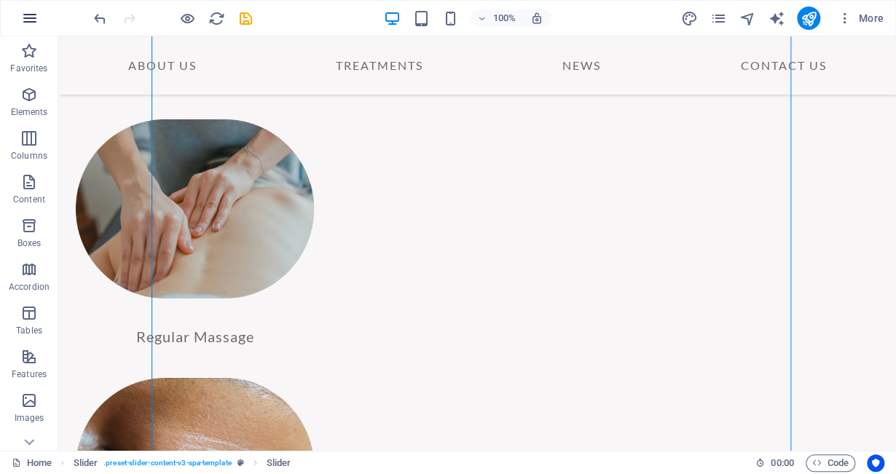
click at [32, 17] on icon "button" at bounding box center [29, 17] width 17 height 17
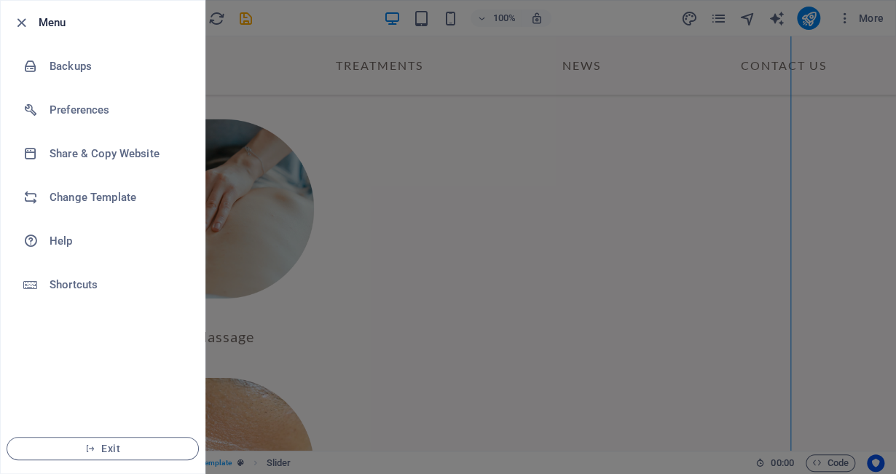
click at [32, 17] on div at bounding box center [25, 22] width 26 height 17
click at [292, 55] on div at bounding box center [448, 237] width 896 height 474
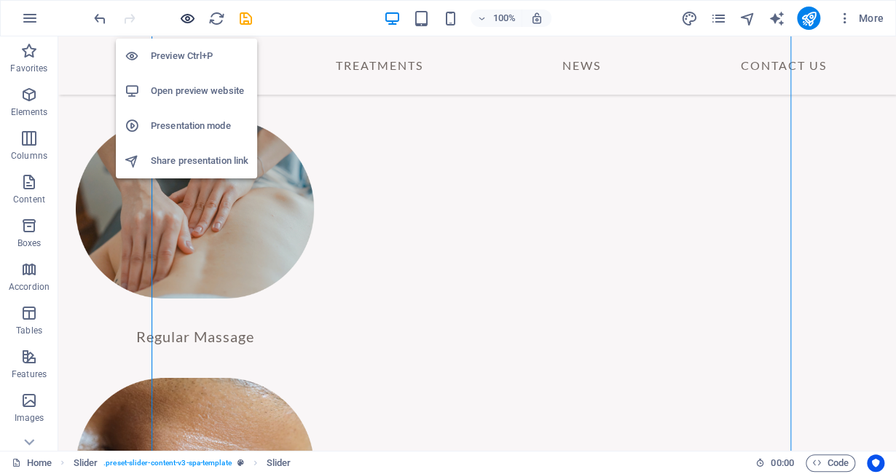
click at [186, 13] on icon "button" at bounding box center [187, 18] width 17 height 17
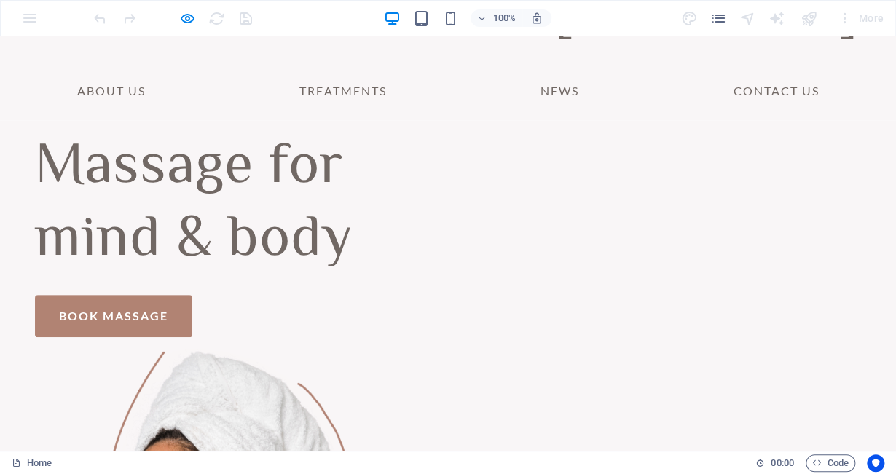
scroll to position [0, 0]
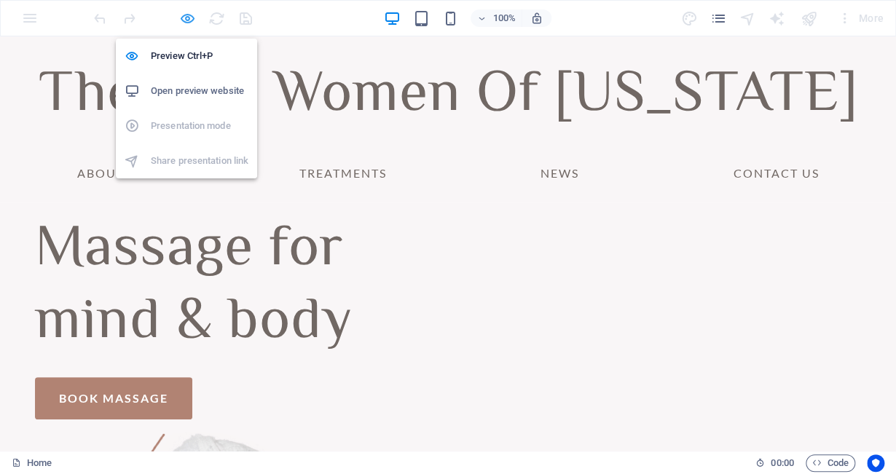
click at [184, 17] on icon "button" at bounding box center [187, 18] width 17 height 17
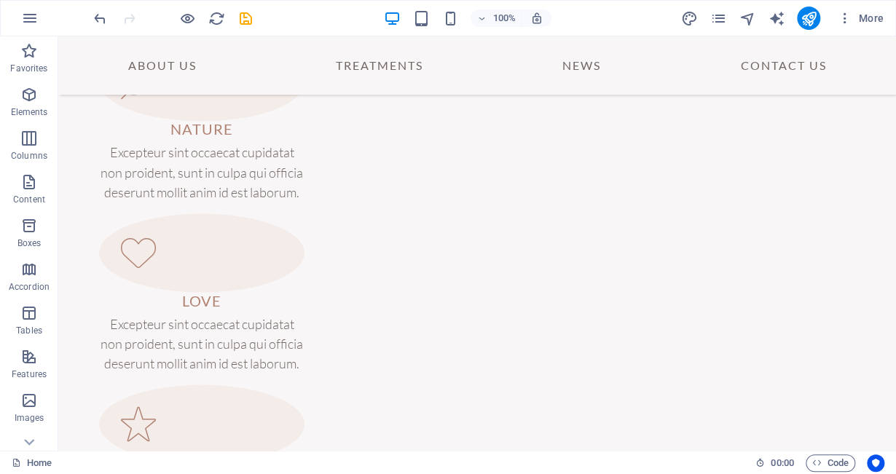
scroll to position [1075, 0]
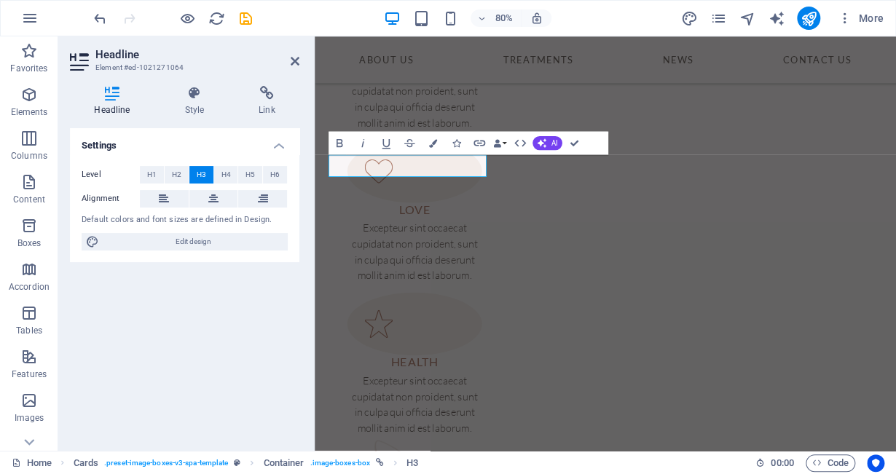
scroll to position [1093, 0]
click at [295, 63] on icon at bounding box center [295, 61] width 9 height 12
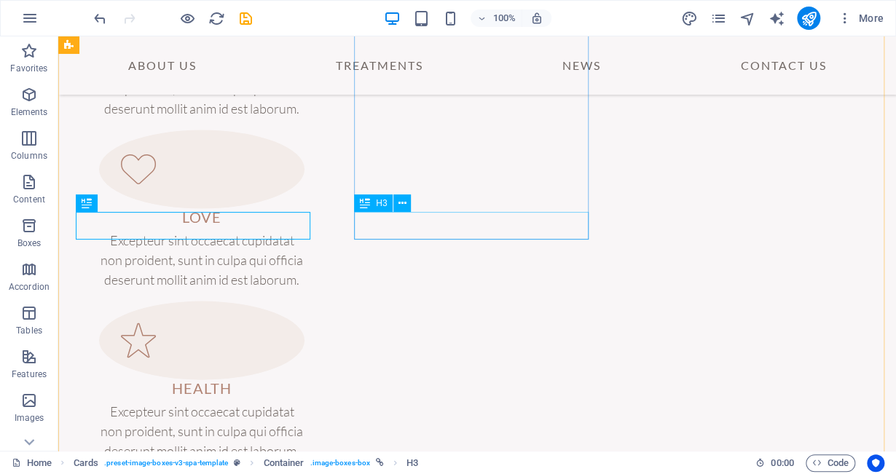
drag, startPoint x: 530, startPoint y: 216, endPoint x: 329, endPoint y: 266, distance: 207.8
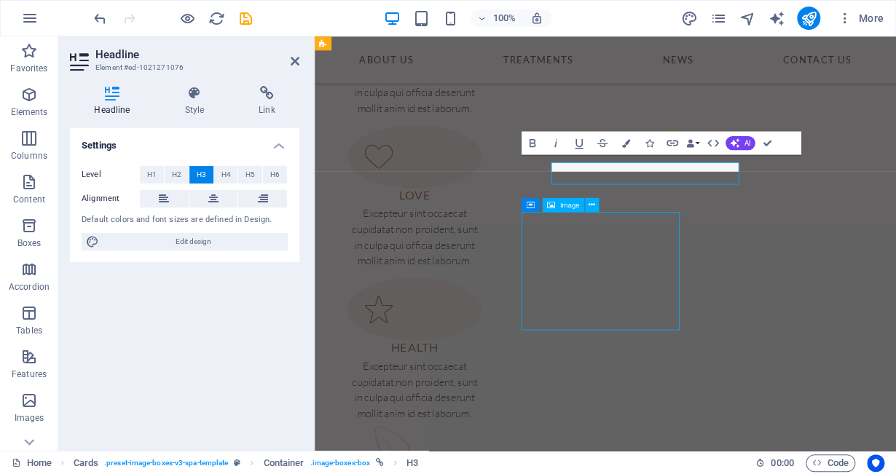
select select "%"
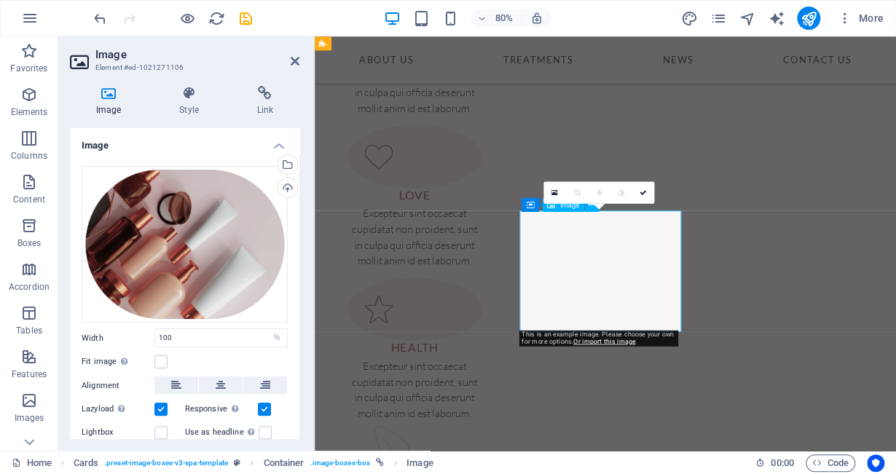
scroll to position [1075, 0]
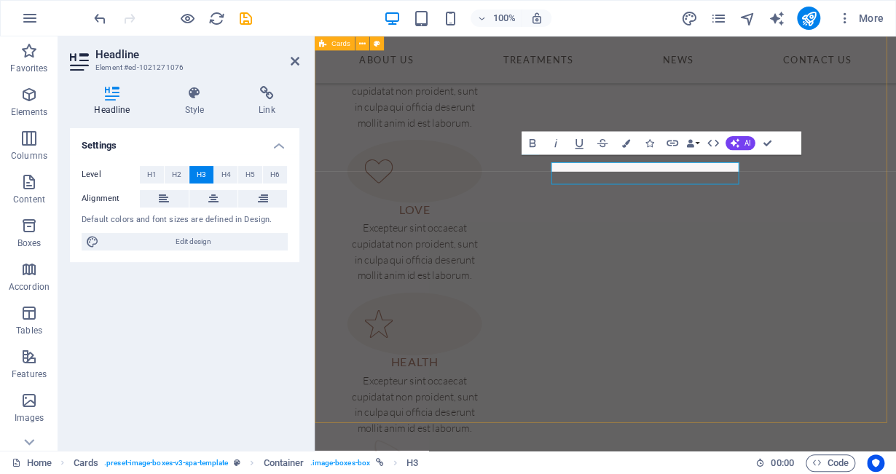
scroll to position [1093, 0]
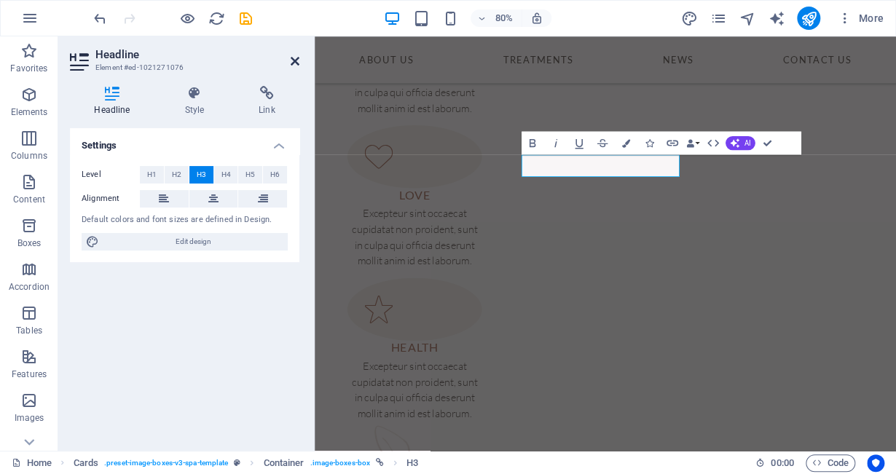
click at [294, 58] on icon at bounding box center [295, 61] width 9 height 12
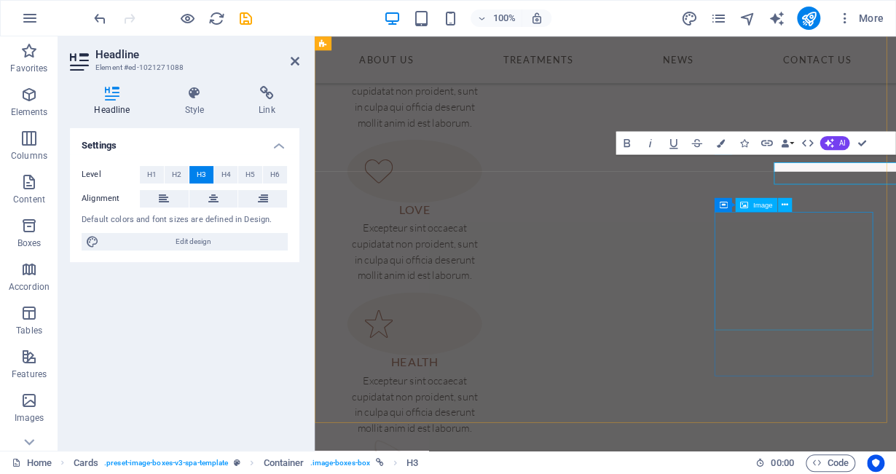
scroll to position [1093, 0]
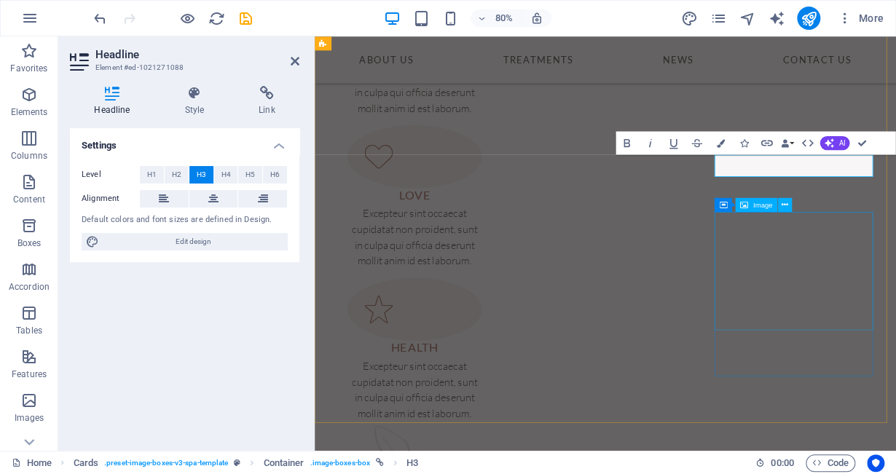
click at [775, 212] on div "Container Image" at bounding box center [757, 204] width 85 height 15
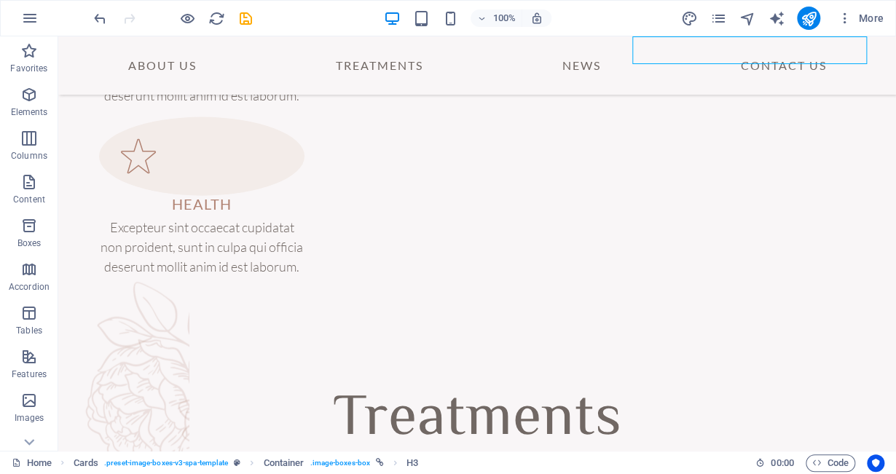
scroll to position [1281, 0]
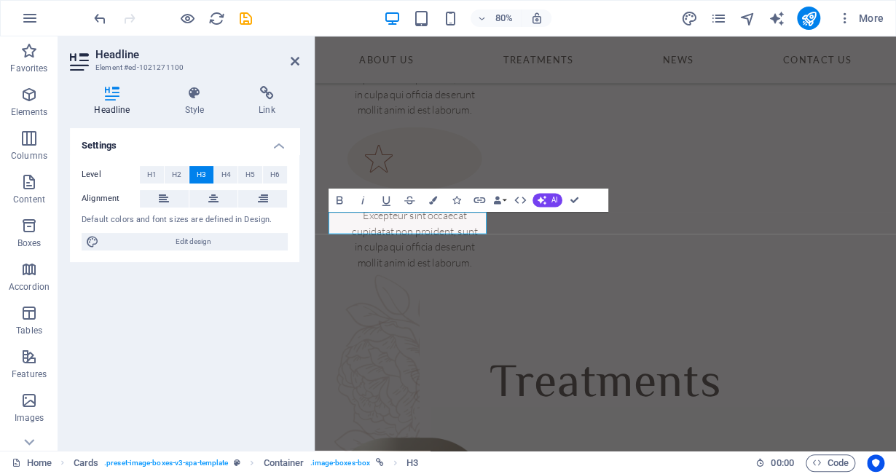
scroll to position [1271, 0]
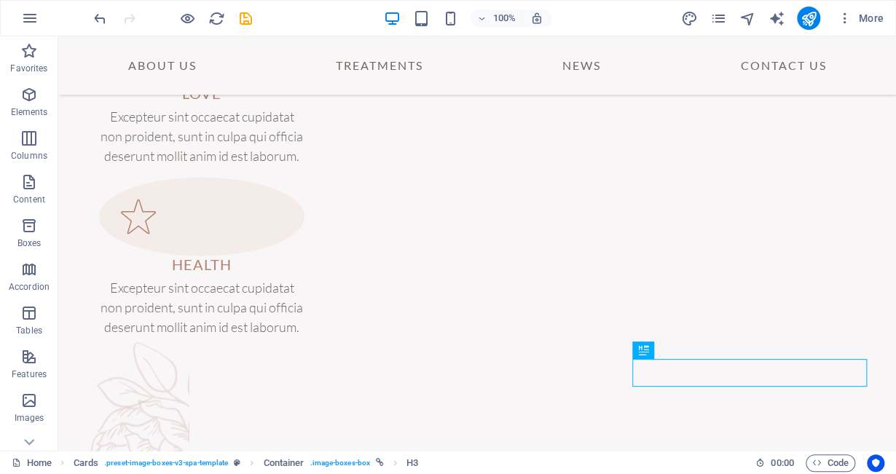
scroll to position [1205, 0]
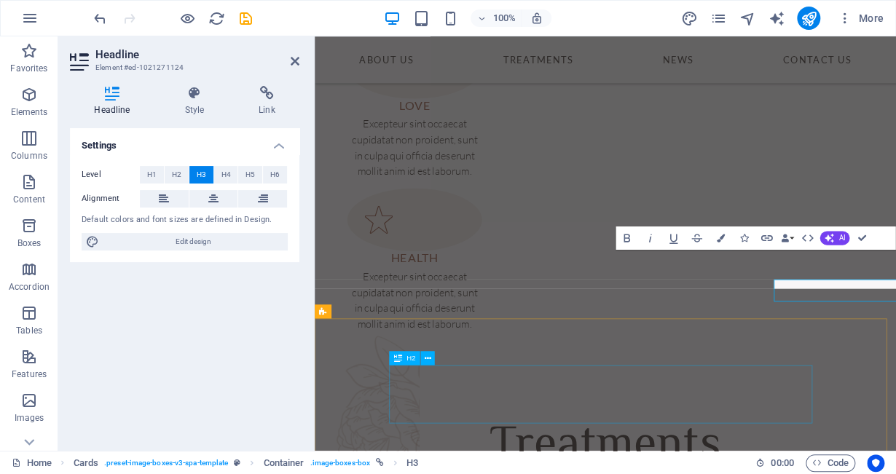
scroll to position [1224, 0]
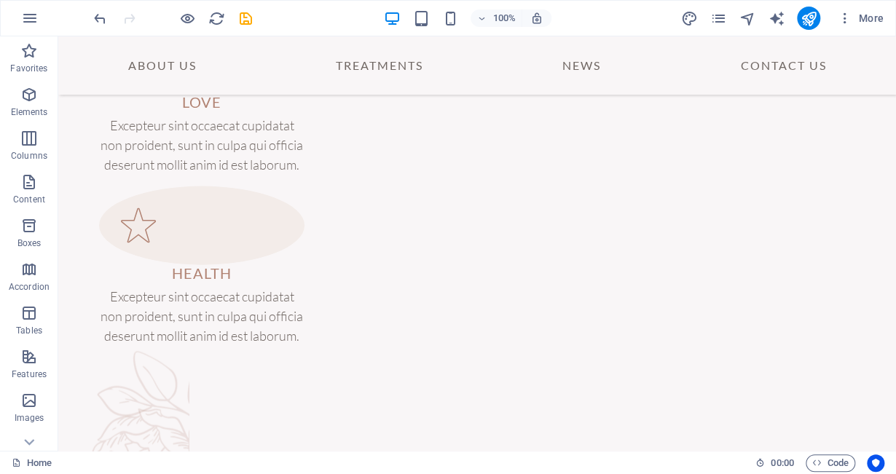
scroll to position [1212, 0]
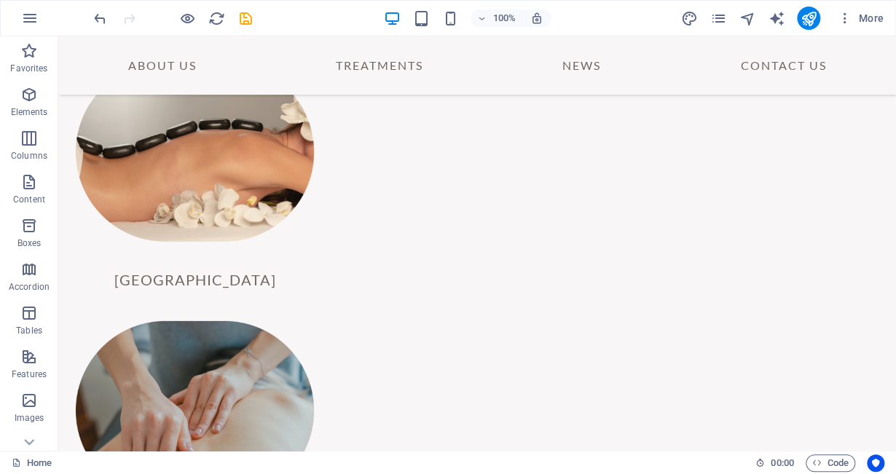
scroll to position [1666, 0]
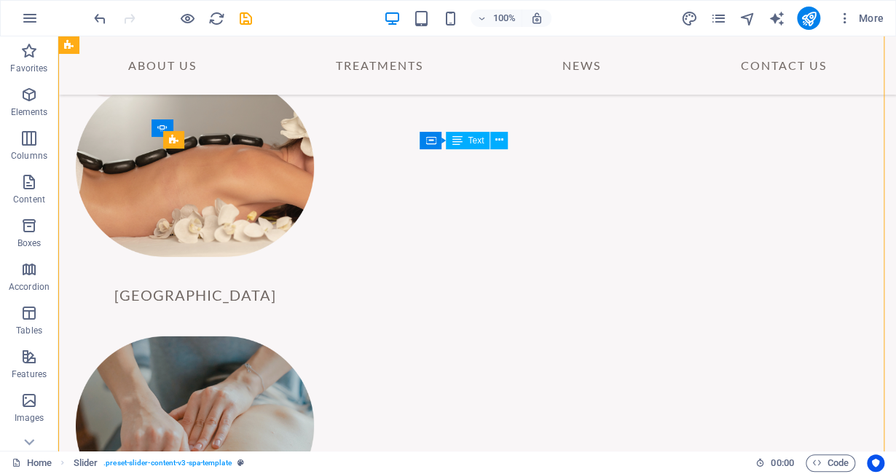
drag, startPoint x: 600, startPoint y: 287, endPoint x: 455, endPoint y: 179, distance: 180.7
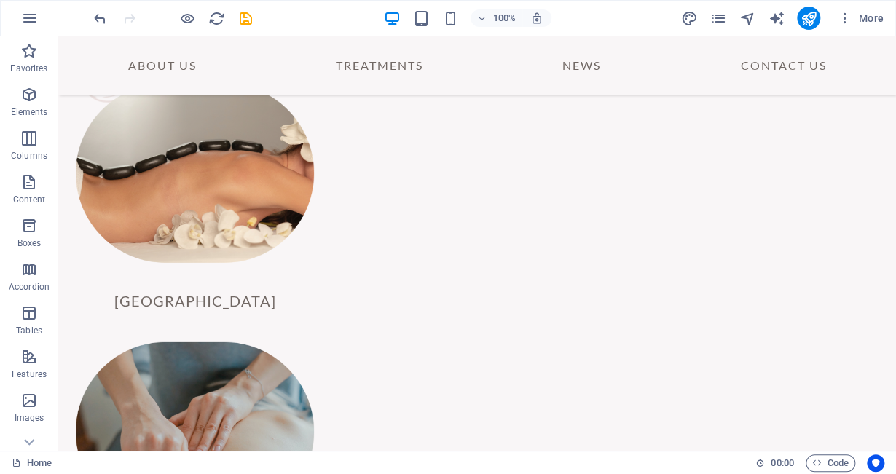
scroll to position [1614, 0]
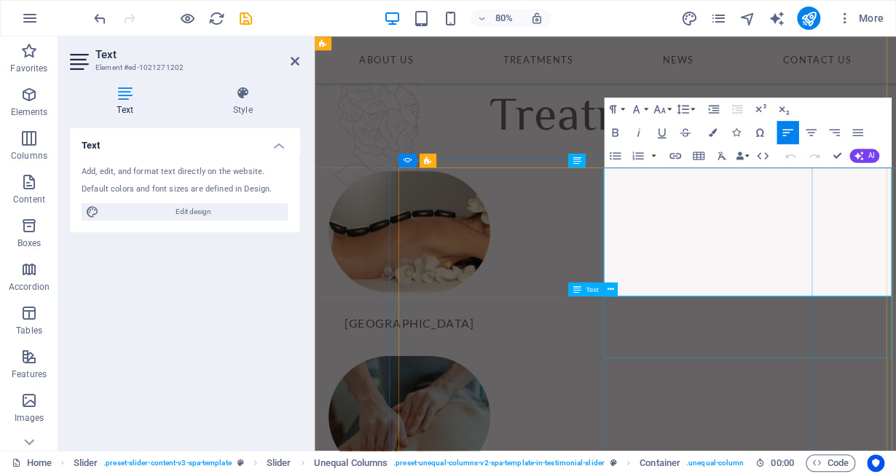
scroll to position [1577, 0]
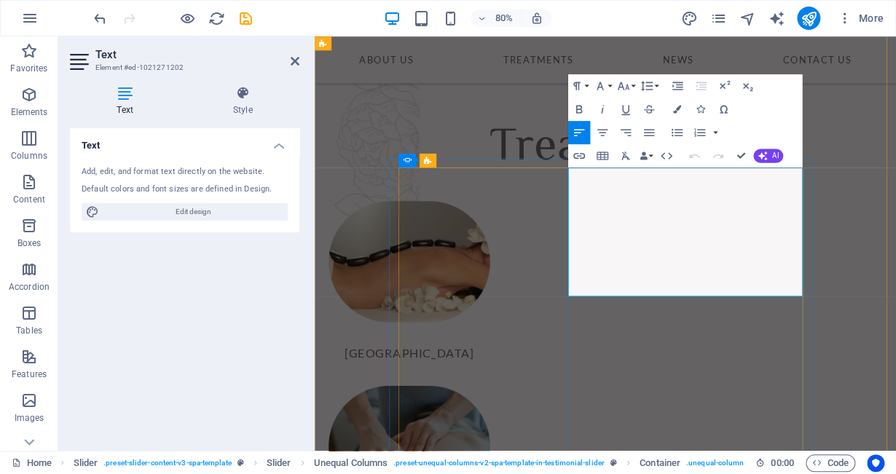
drag, startPoint x: 815, startPoint y: 339, endPoint x: 657, endPoint y: 234, distance: 189.7
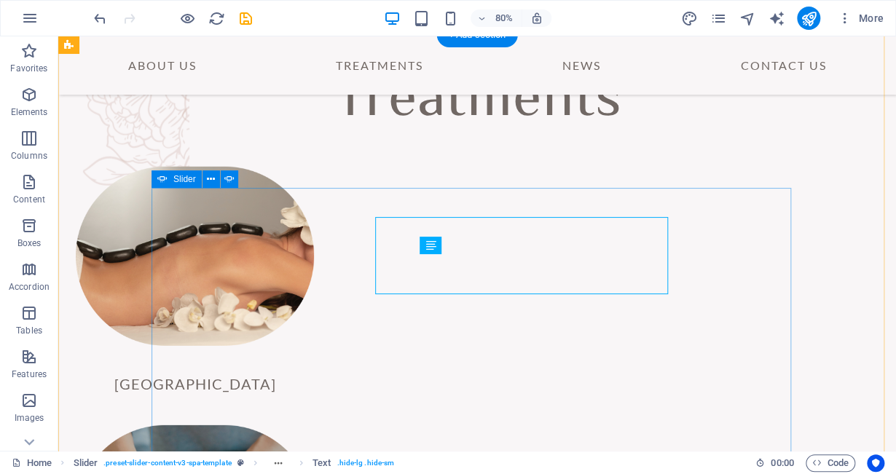
scroll to position [1614, 0]
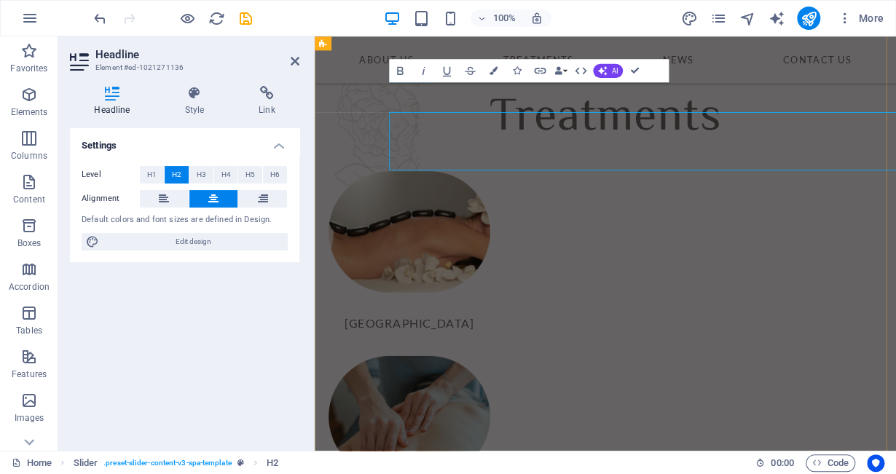
scroll to position [1577, 0]
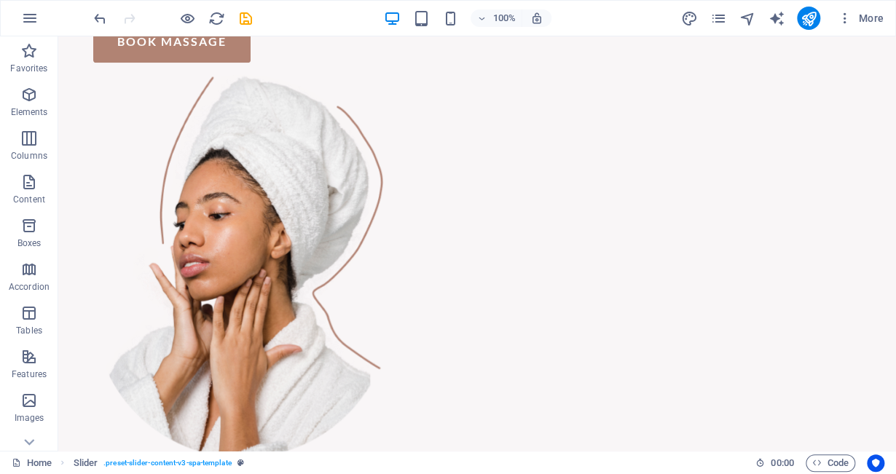
scroll to position [0, 0]
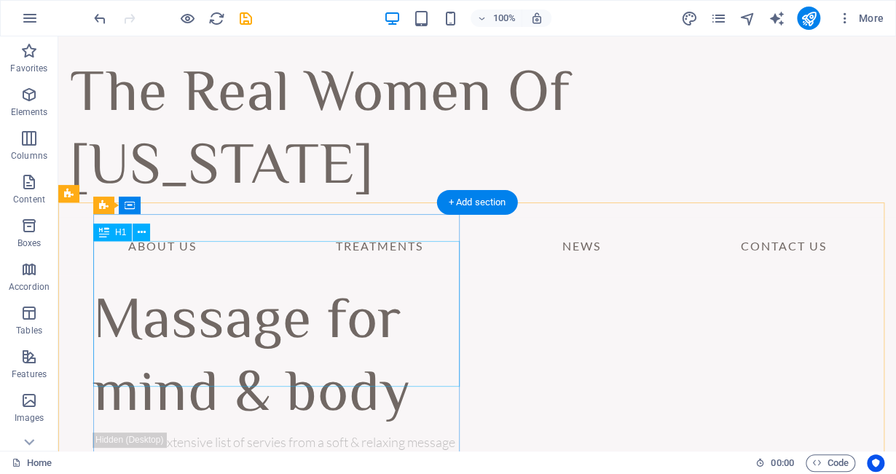
click at [326, 287] on div "Massage for mind & body" at bounding box center [279, 360] width 372 height 146
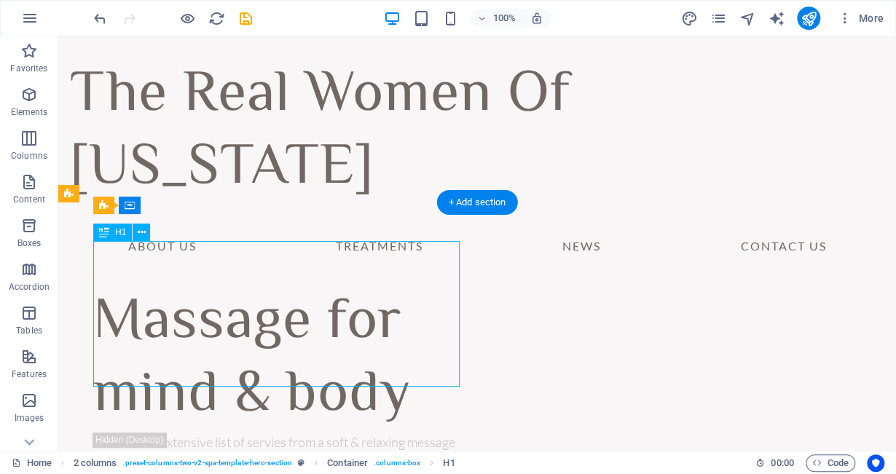
click at [306, 287] on div "Massage for mind & body" at bounding box center [279, 360] width 372 height 146
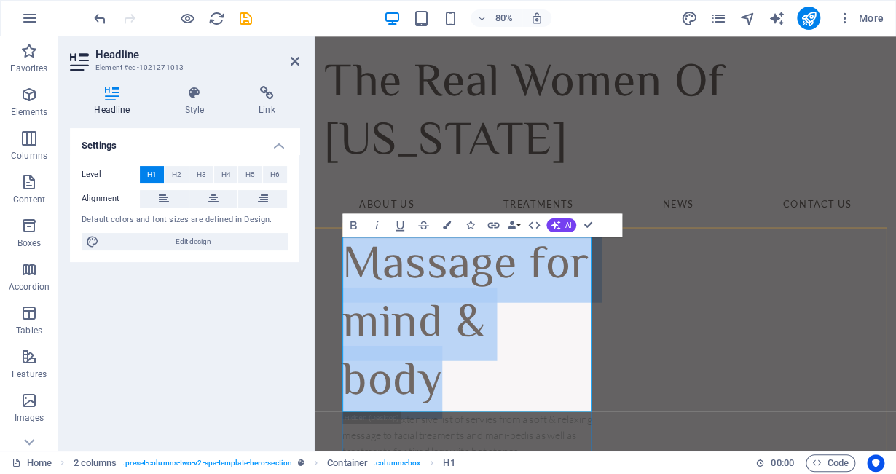
click at [497, 331] on h1 "Massage for mind & body" at bounding box center [508, 396] width 317 height 219
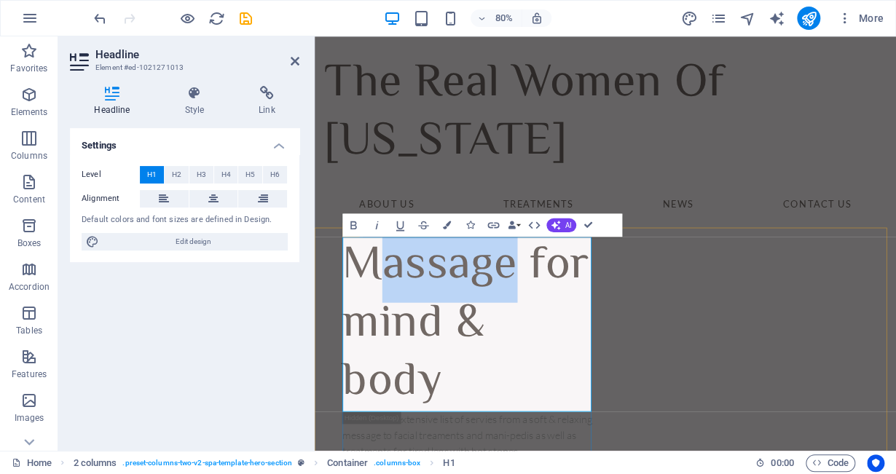
drag, startPoint x: 569, startPoint y: 321, endPoint x: 413, endPoint y: 326, distance: 156.0
click at [413, 326] on h1 "Massage for mind & body" at bounding box center [508, 396] width 317 height 219
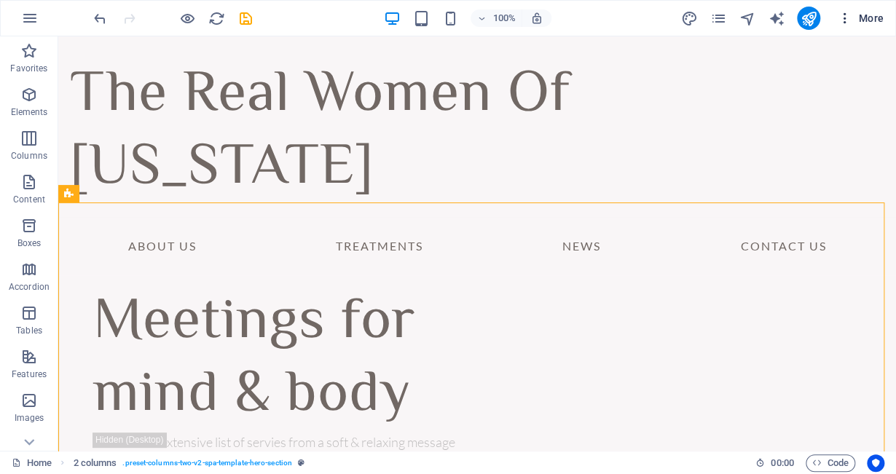
click at [843, 27] on button "More" at bounding box center [861, 18] width 58 height 23
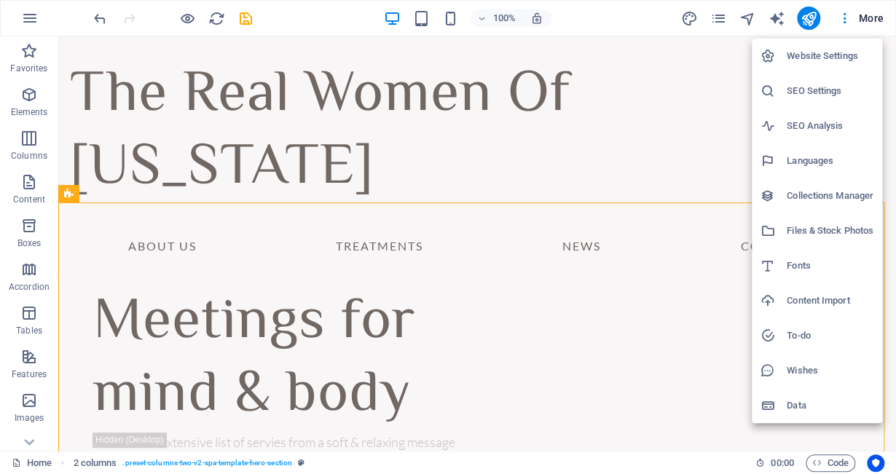
click at [831, 51] on h6 "Website Settings" at bounding box center [830, 55] width 87 height 17
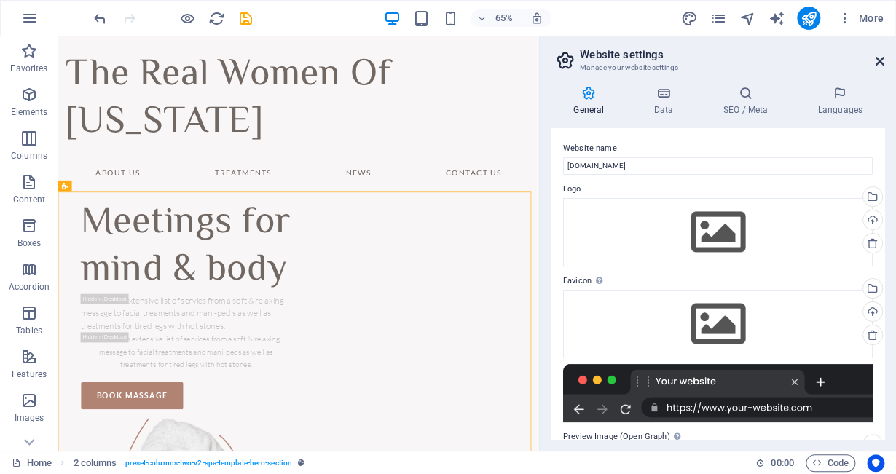
click at [877, 57] on icon at bounding box center [880, 61] width 9 height 12
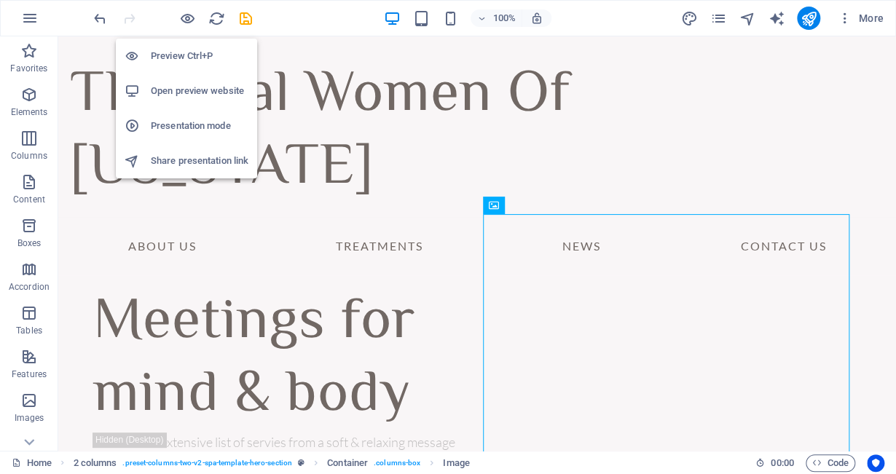
click at [186, 162] on h6 "Share presentation link" at bounding box center [200, 160] width 98 height 17
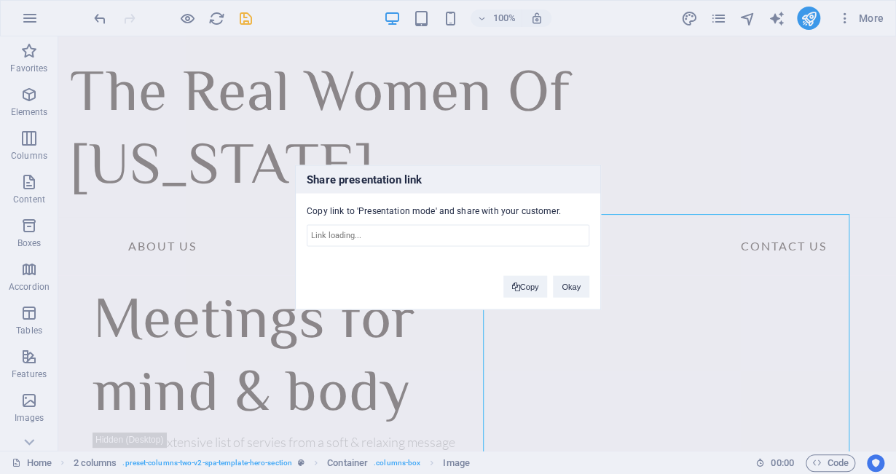
type input "[URL][DOMAIN_NAME]"
click at [574, 282] on button "Okay" at bounding box center [571, 286] width 36 height 22
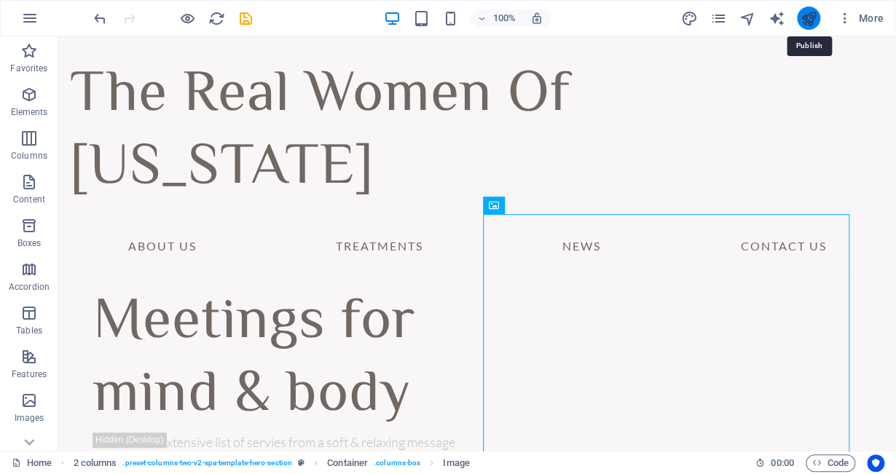
click at [806, 18] on icon "publish" at bounding box center [808, 18] width 17 height 17
checkbox input "false"
